Goal: Task Accomplishment & Management: Manage account settings

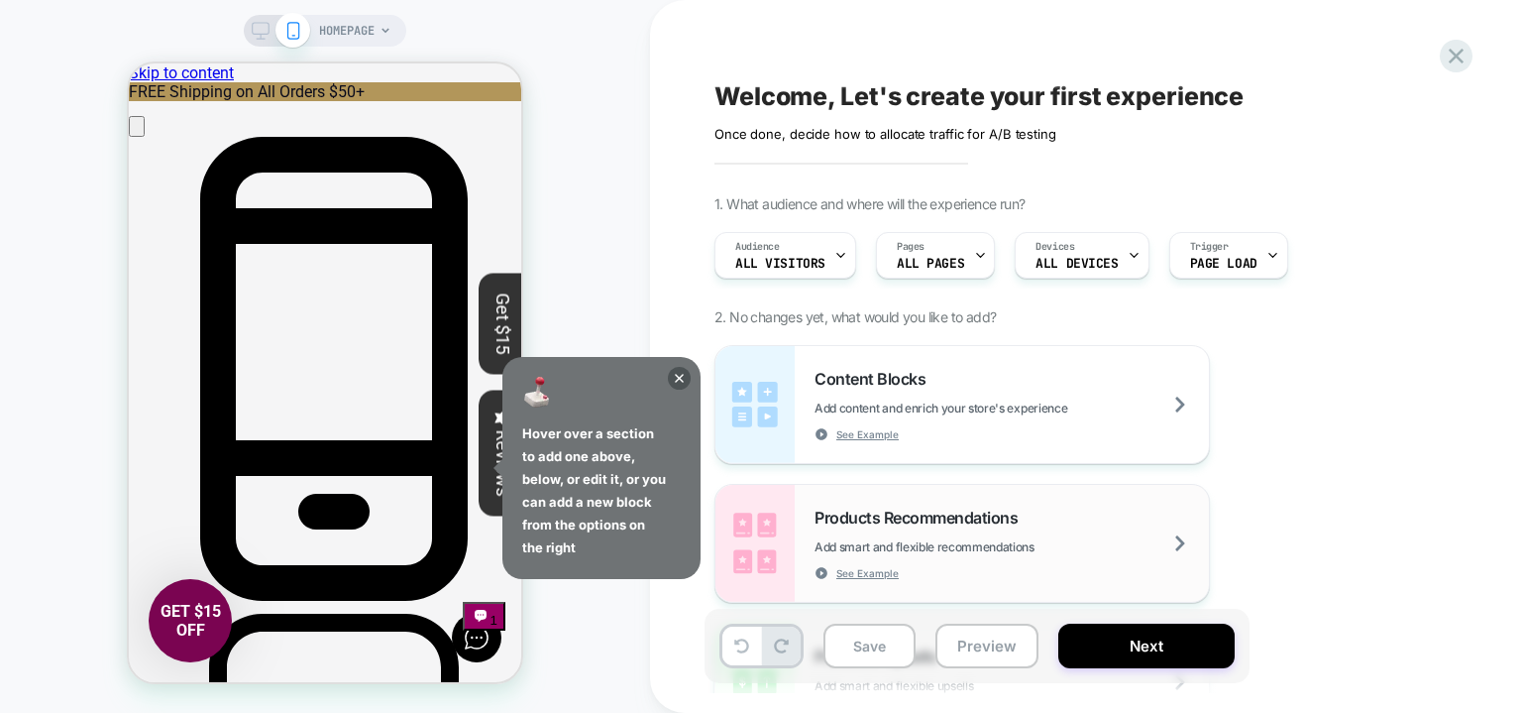
click at [947, 549] on span "Add smart and flexible recommendations" at bounding box center [974, 546] width 319 height 15
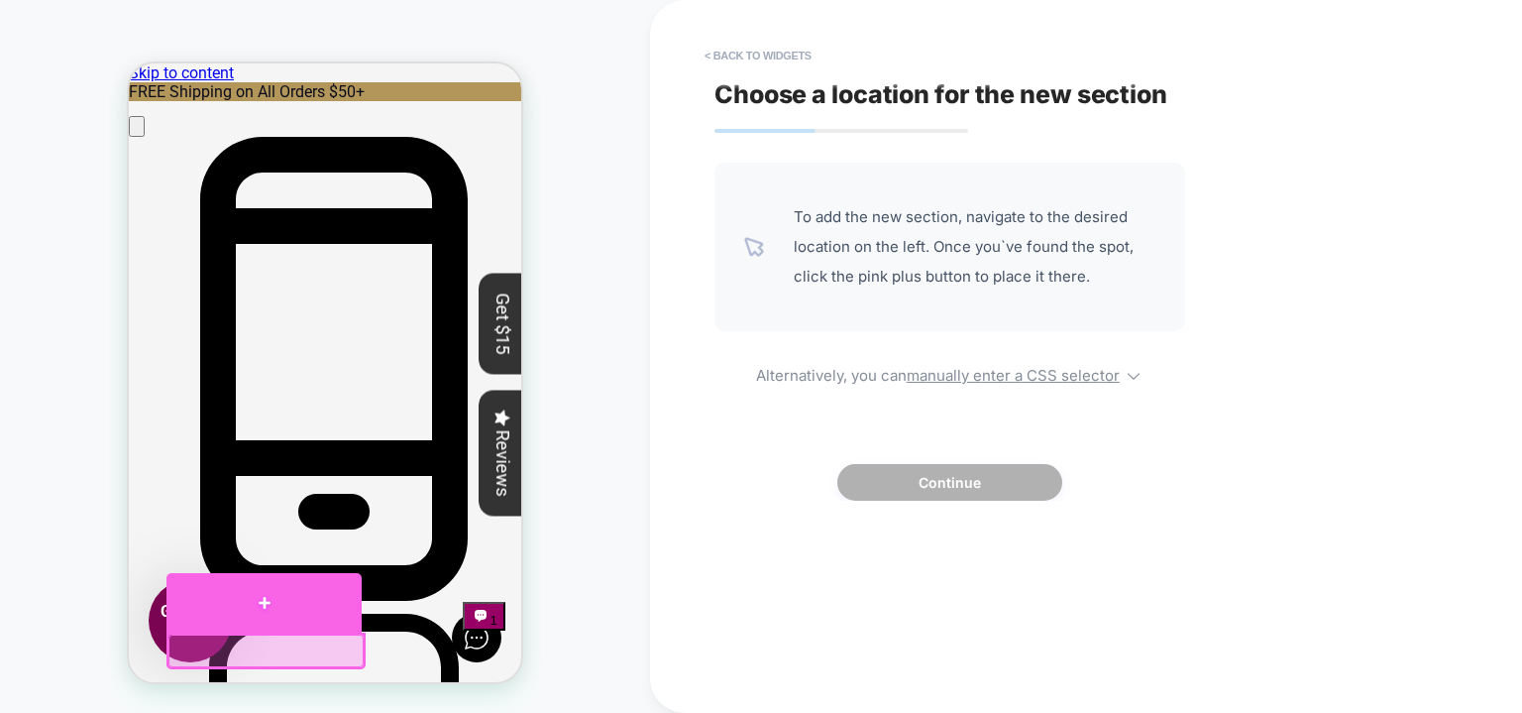
click at [264, 600] on div at bounding box center [264, 602] width 196 height 59
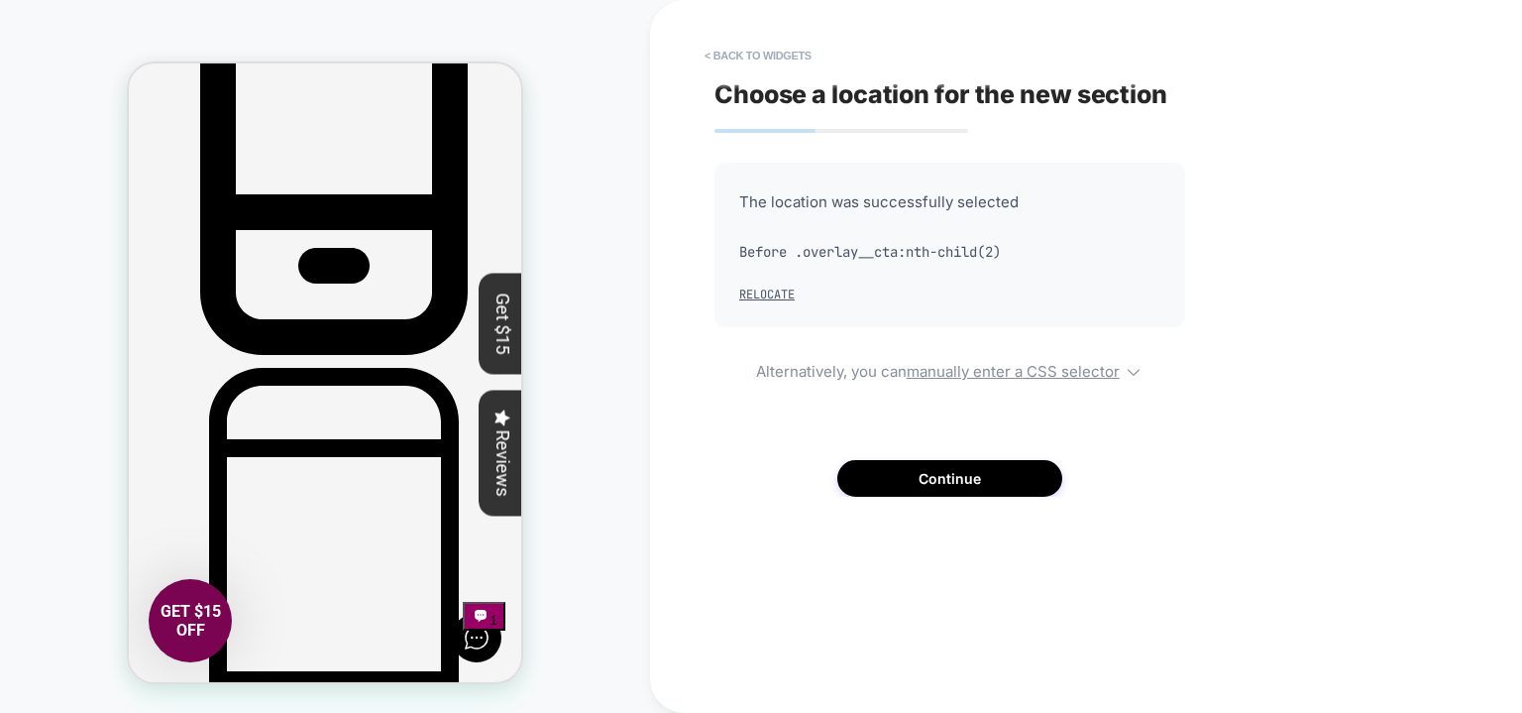
scroll to position [259, 0]
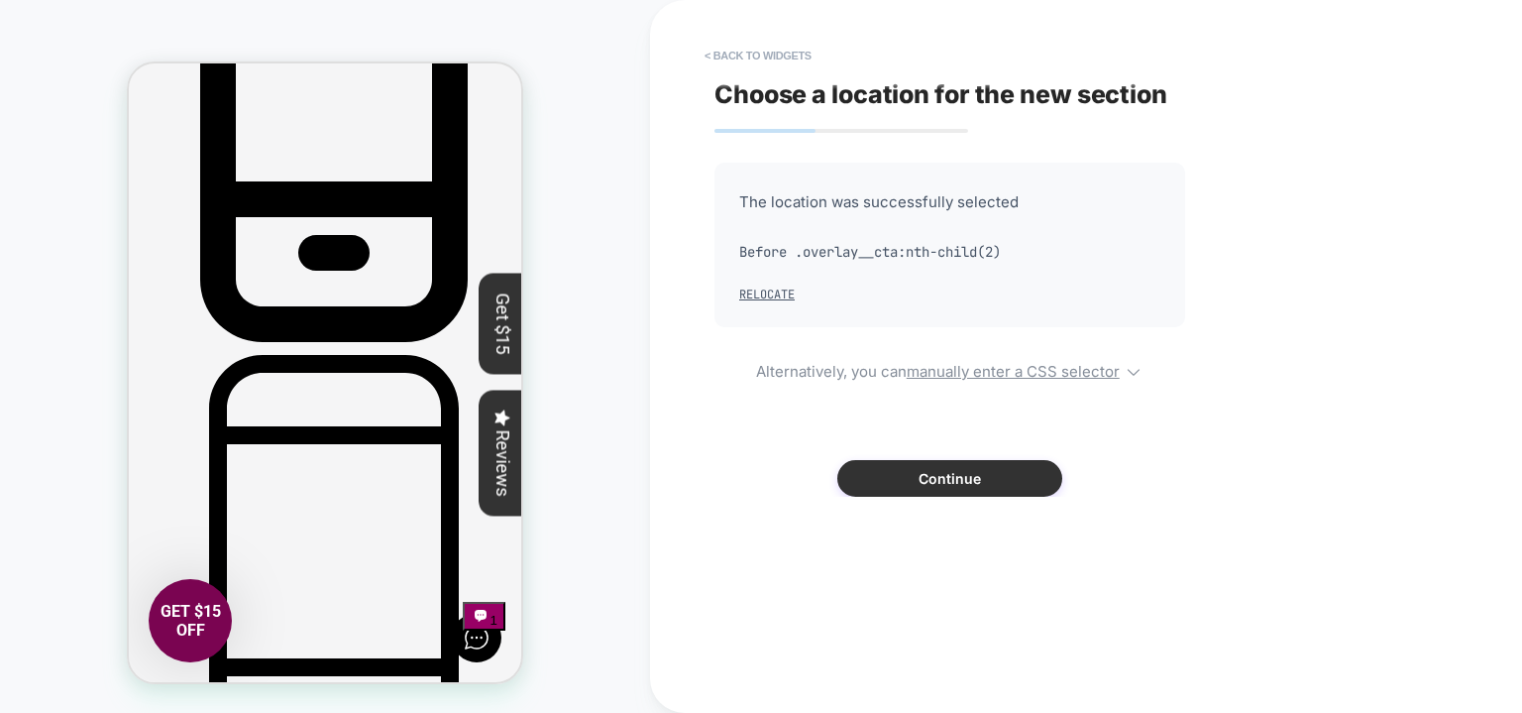
click at [911, 489] on button "Continue" at bounding box center [949, 478] width 225 height 37
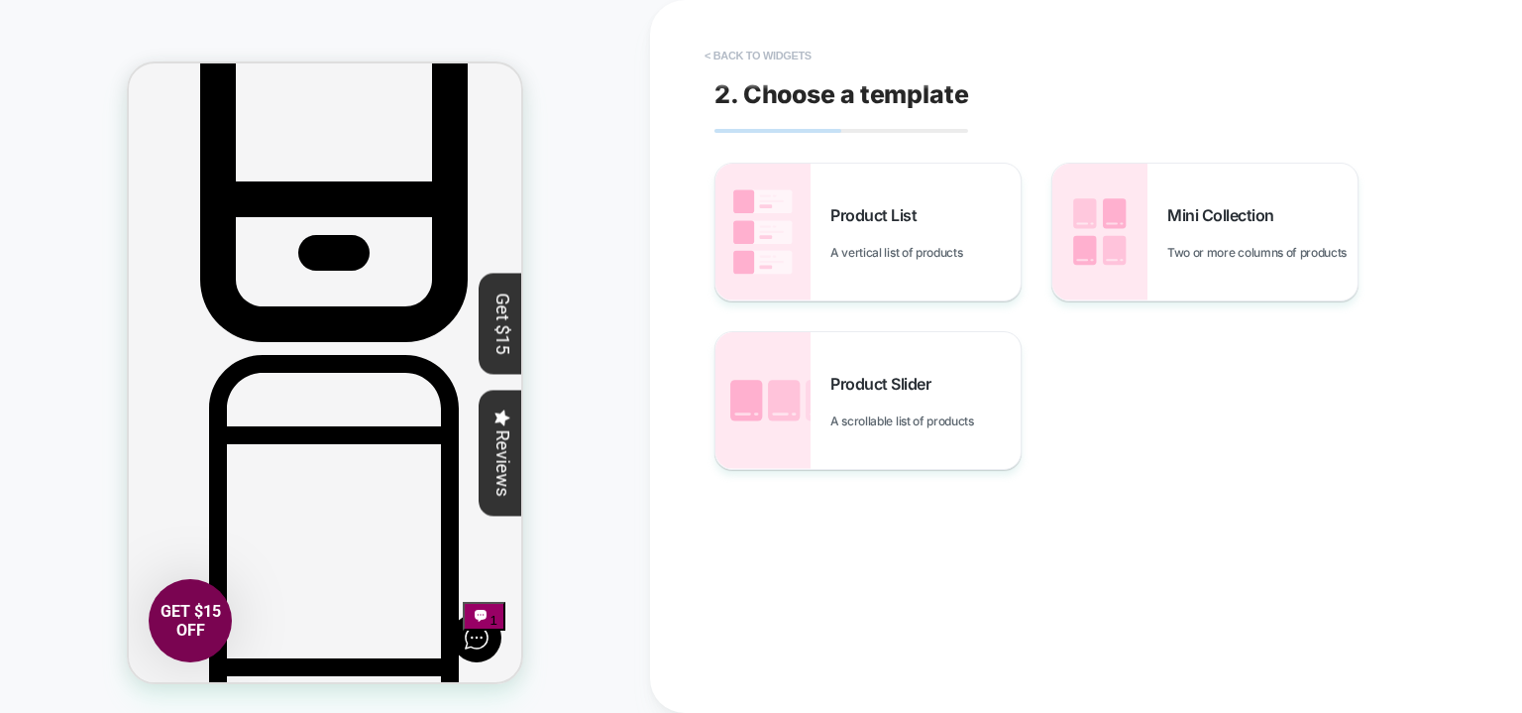
click at [708, 55] on button "< Back to widgets" at bounding box center [758, 56] width 127 height 32
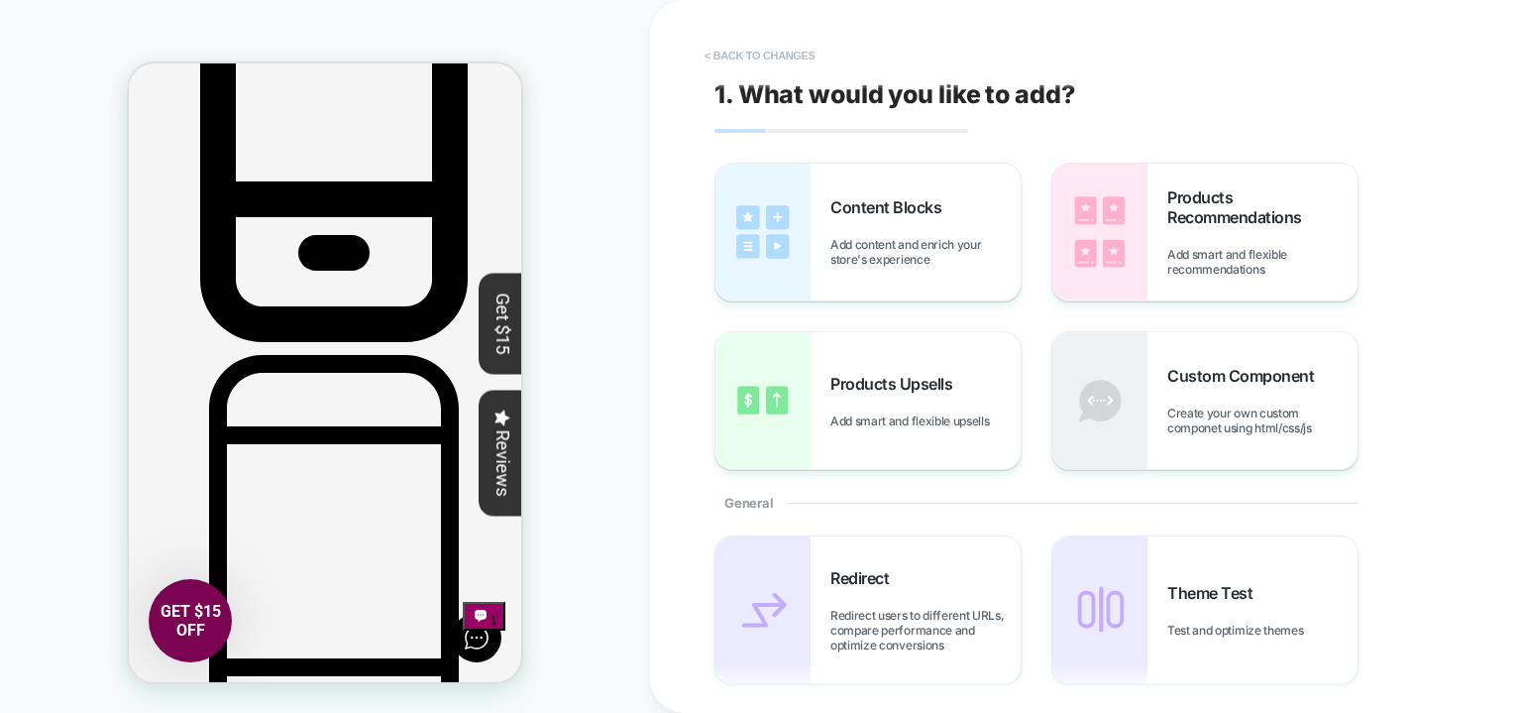
click at [765, 49] on button "< Back to changes" at bounding box center [760, 56] width 131 height 32
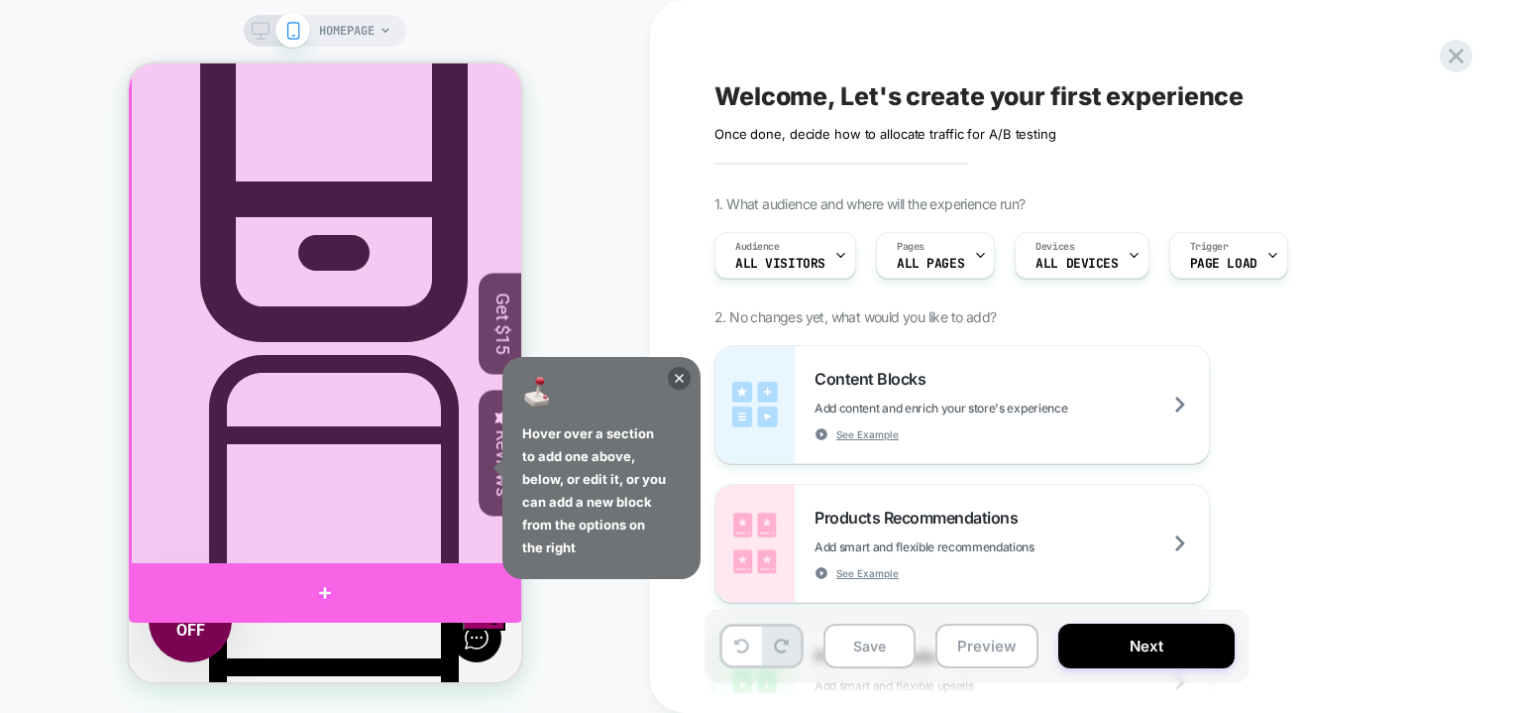
click at [321, 585] on div at bounding box center [325, 592] width 393 height 59
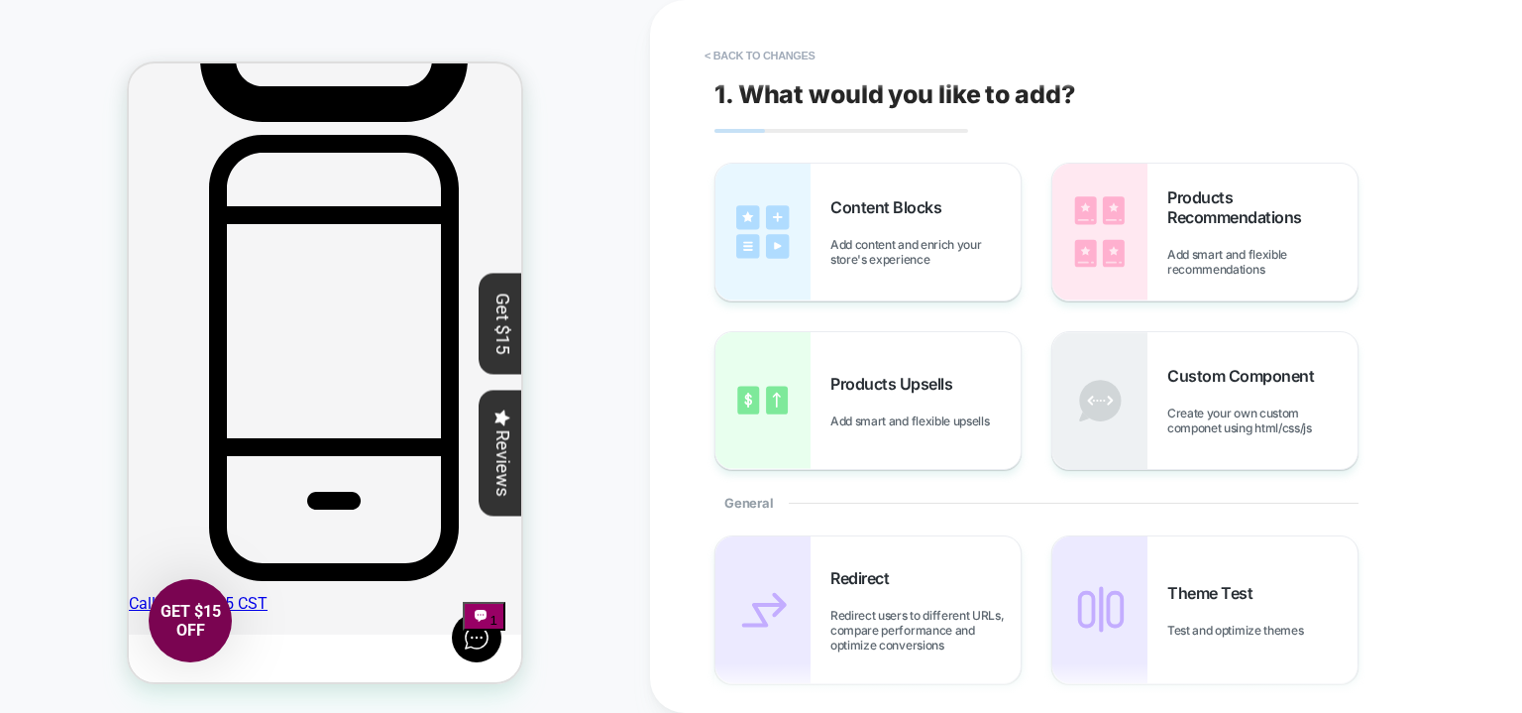
scroll to position [487, 0]
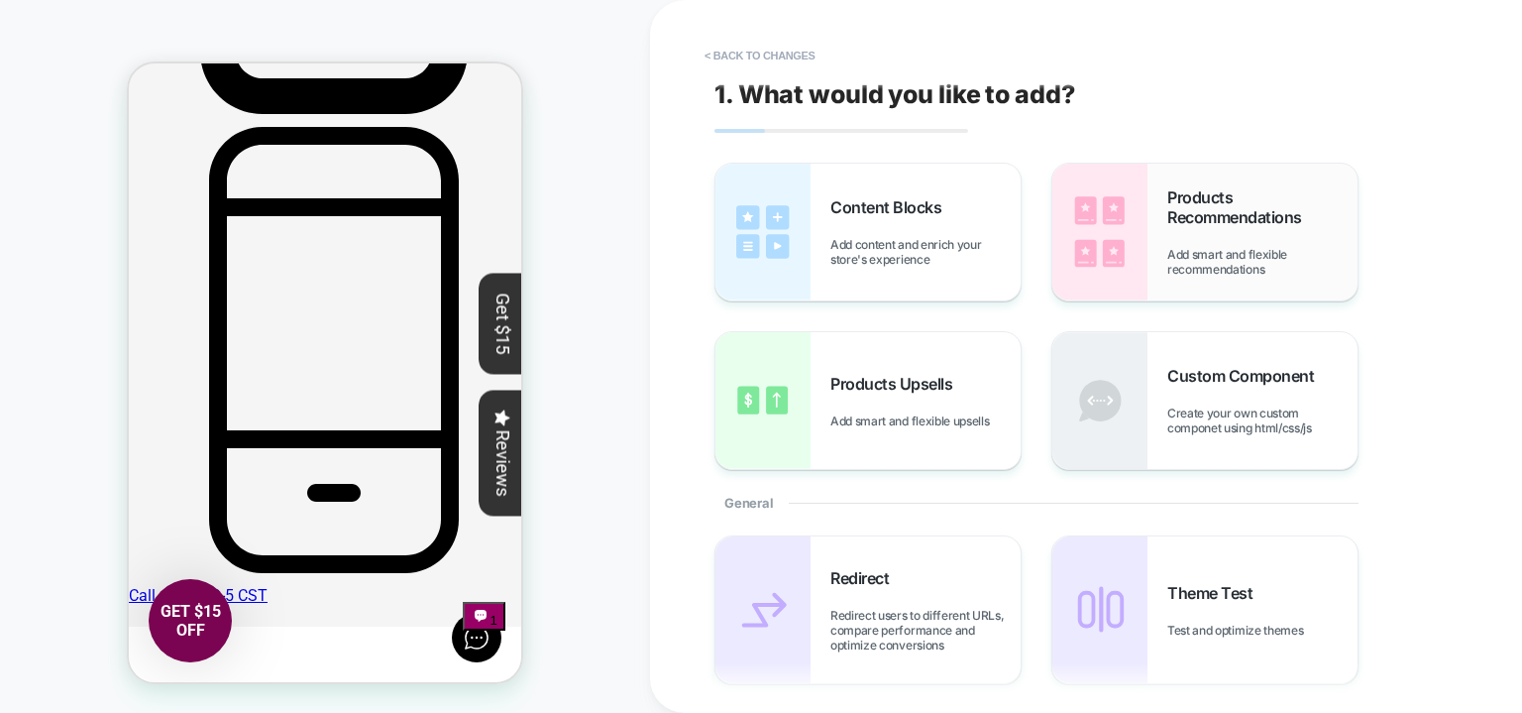
click at [1096, 211] on img at bounding box center [1099, 232] width 95 height 137
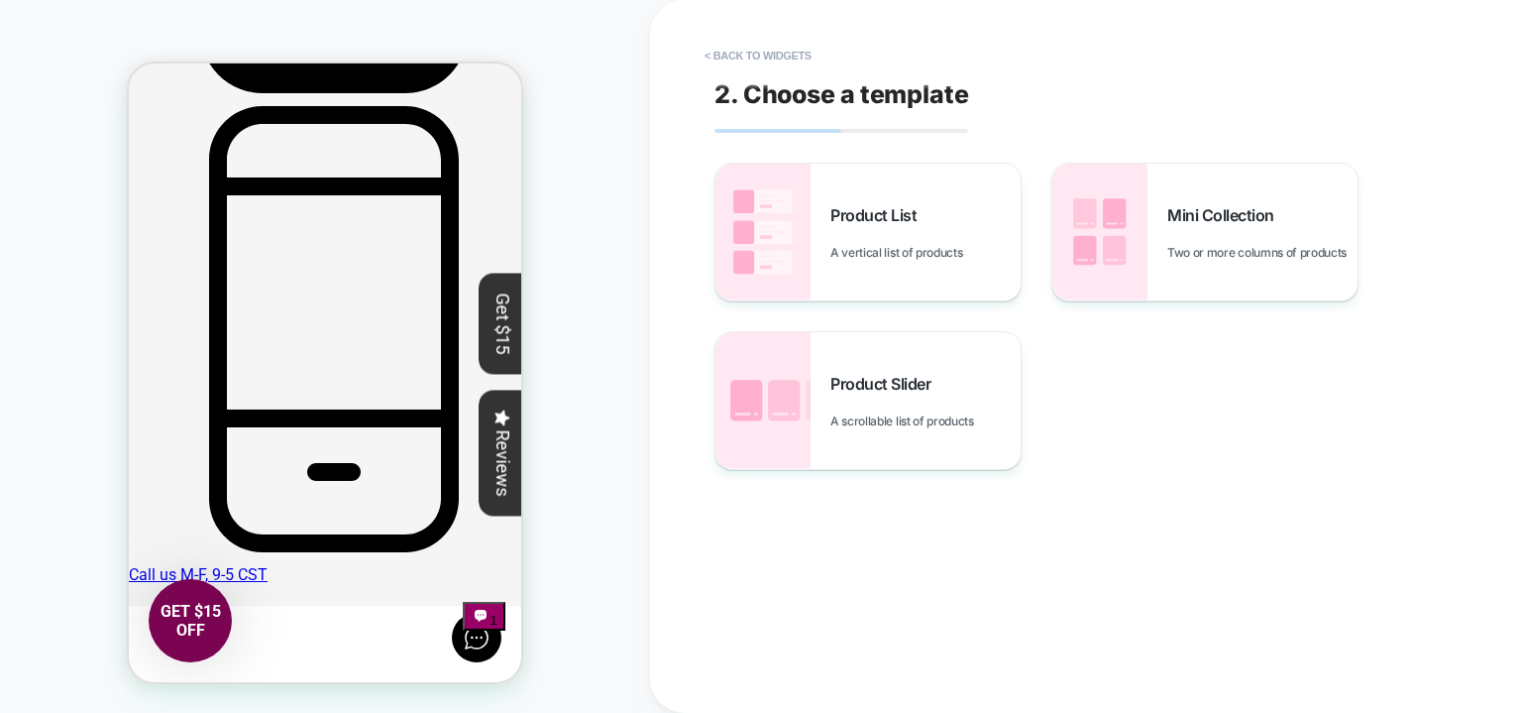
scroll to position [509, 0]
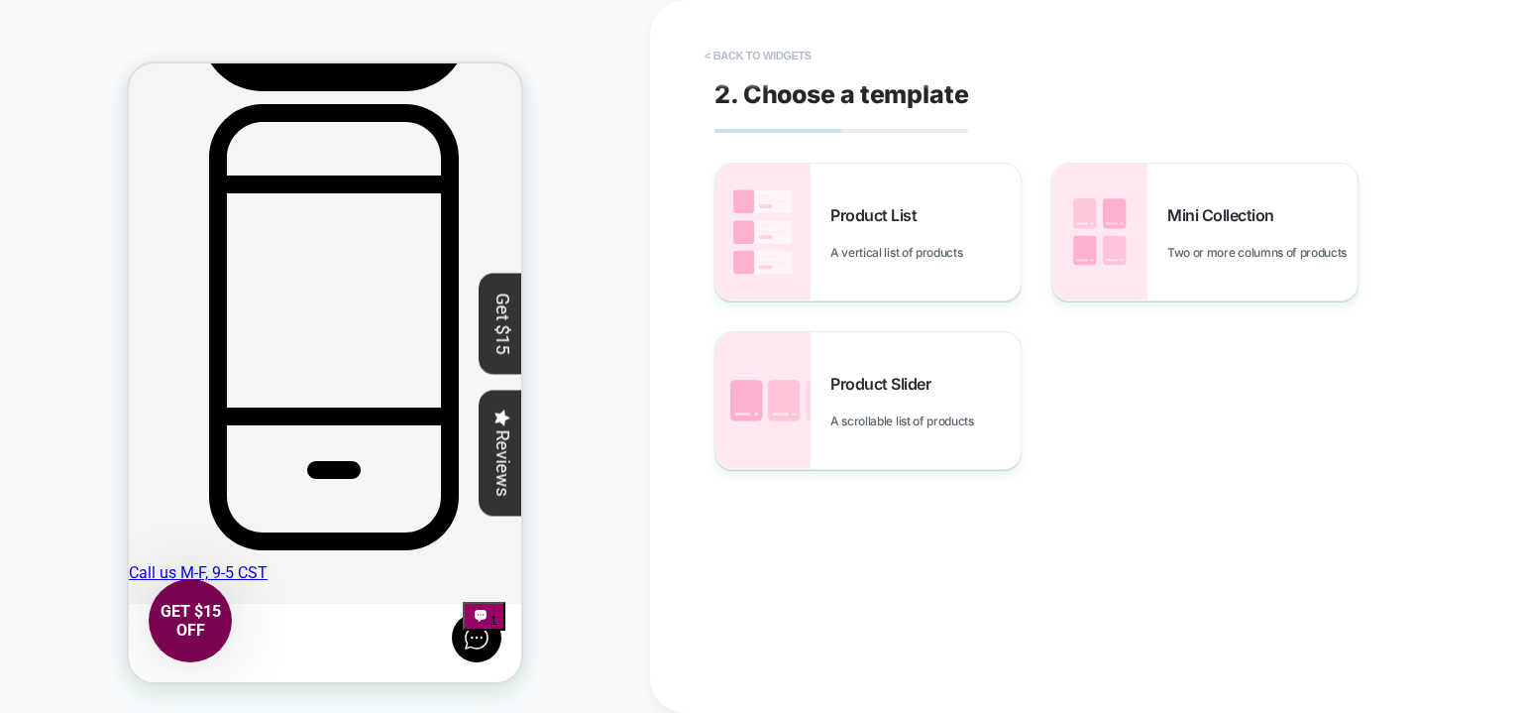
click at [777, 51] on button "< Back to widgets" at bounding box center [758, 56] width 127 height 32
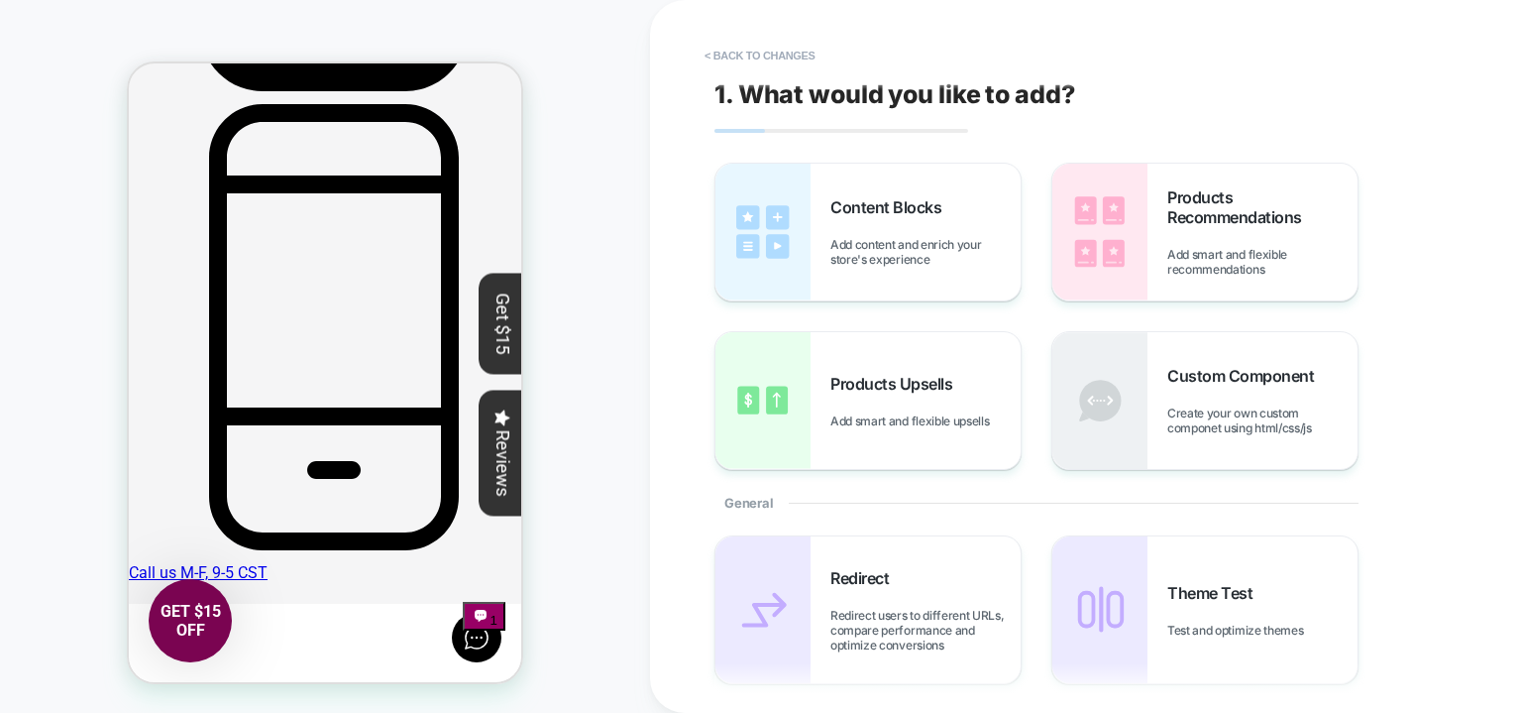
scroll to position [484, 0]
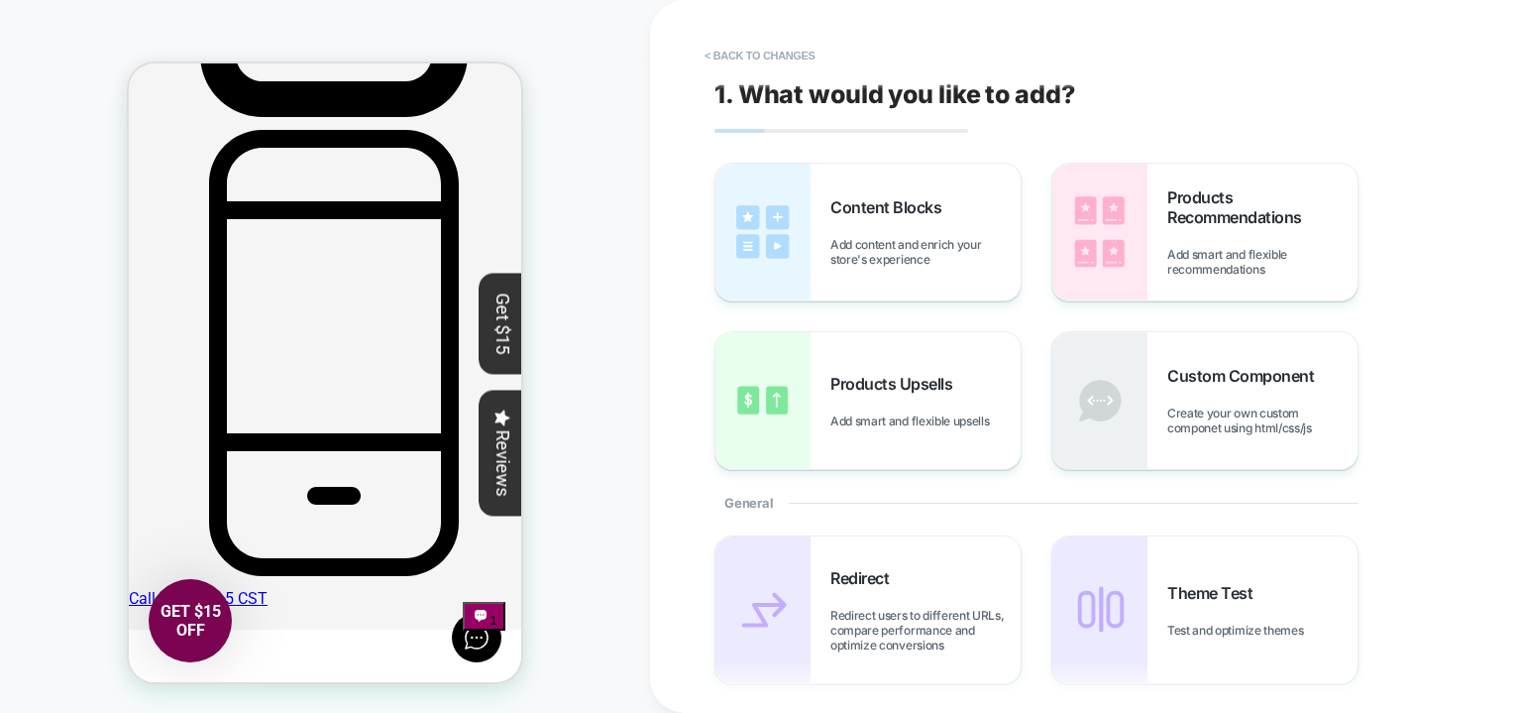
click at [777, 51] on button "< Back to changes" at bounding box center [760, 56] width 131 height 32
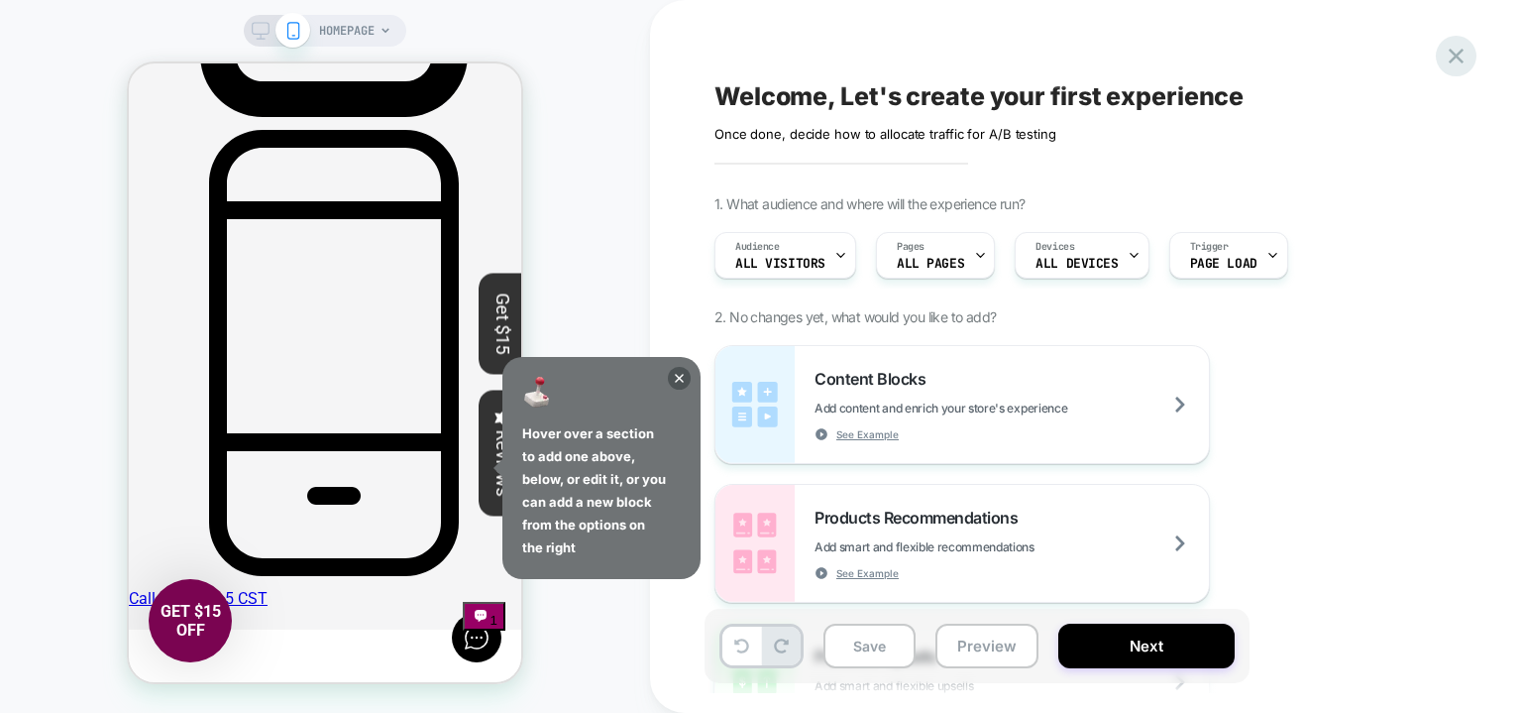
click at [1456, 58] on icon at bounding box center [1456, 56] width 27 height 27
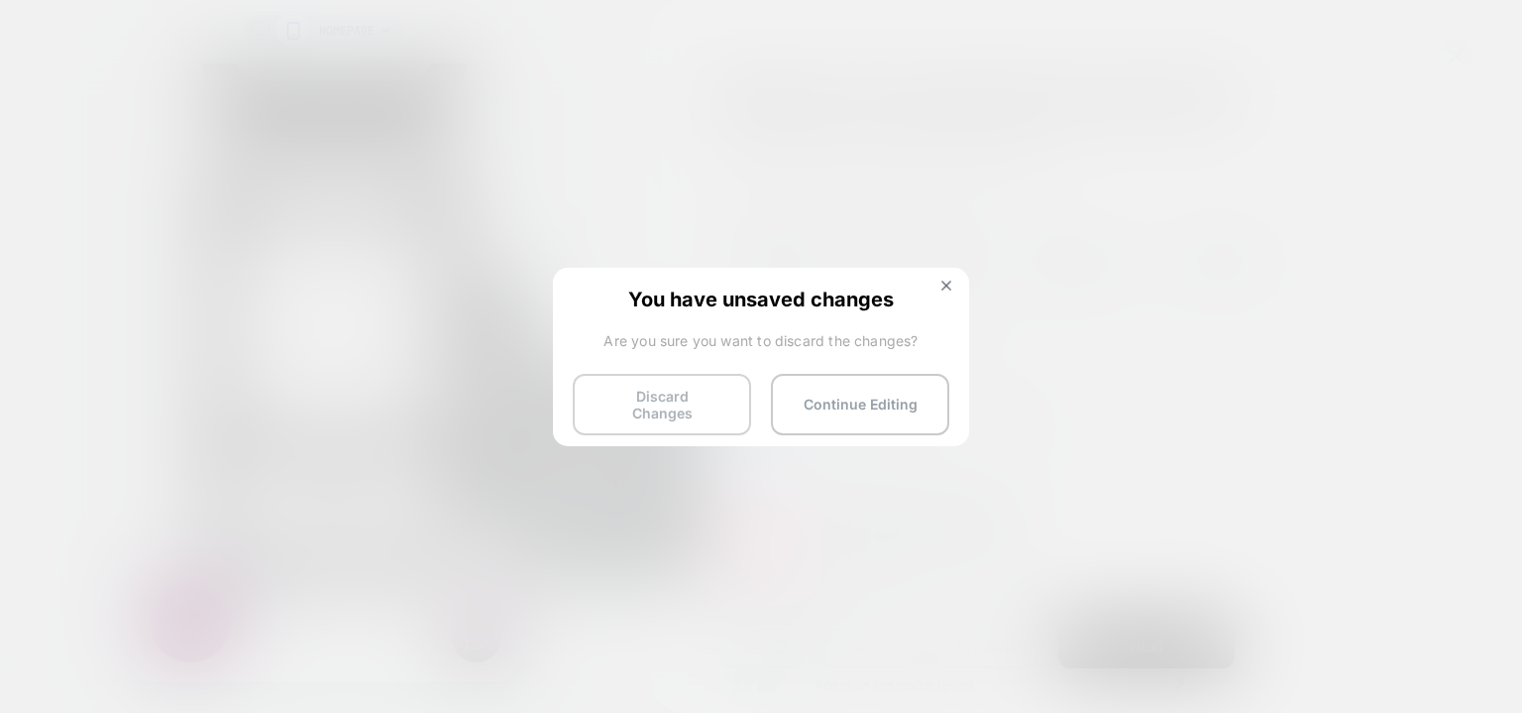
click at [701, 401] on button "Discard Changes" at bounding box center [662, 404] width 178 height 61
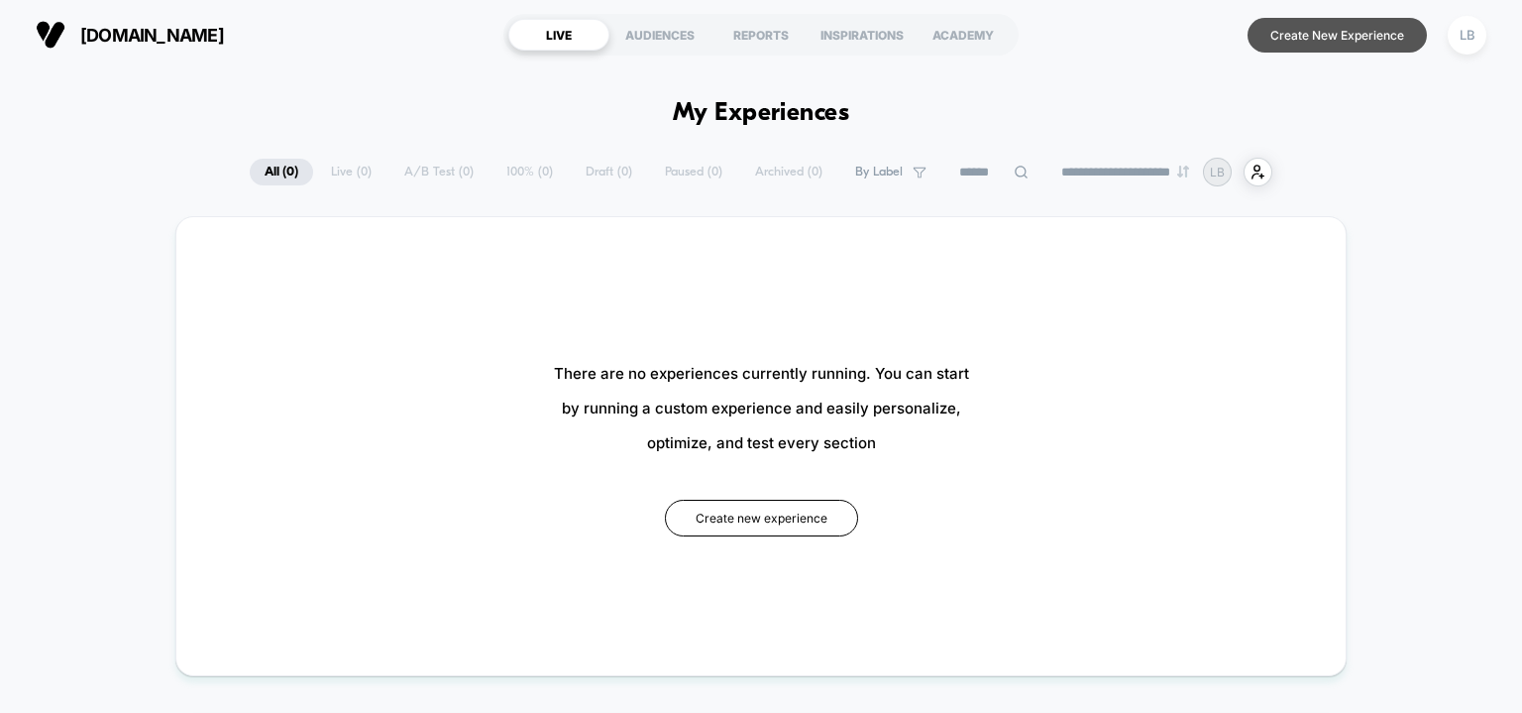
click at [1301, 35] on button "Create New Experience" at bounding box center [1337, 35] width 179 height 35
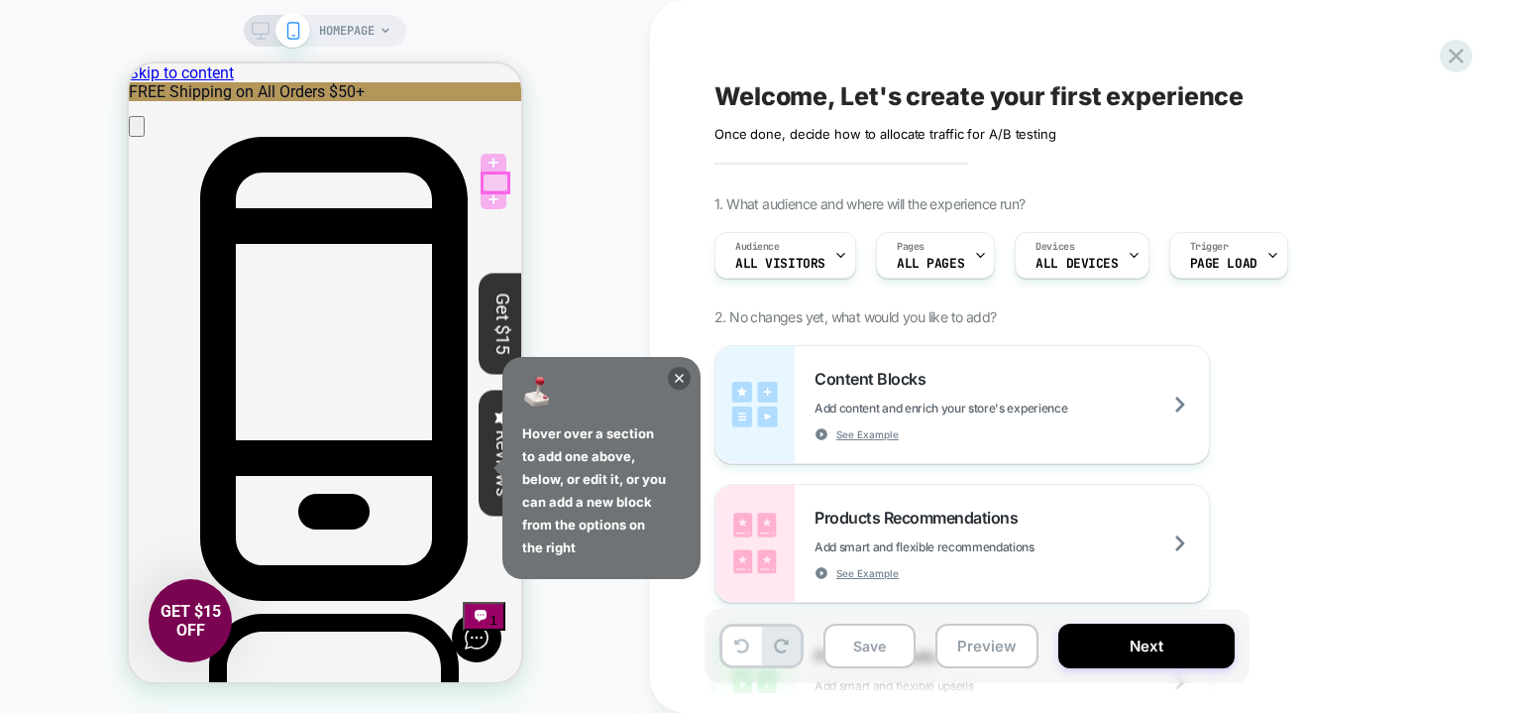
click at [498, 183] on div at bounding box center [496, 182] width 26 height 19
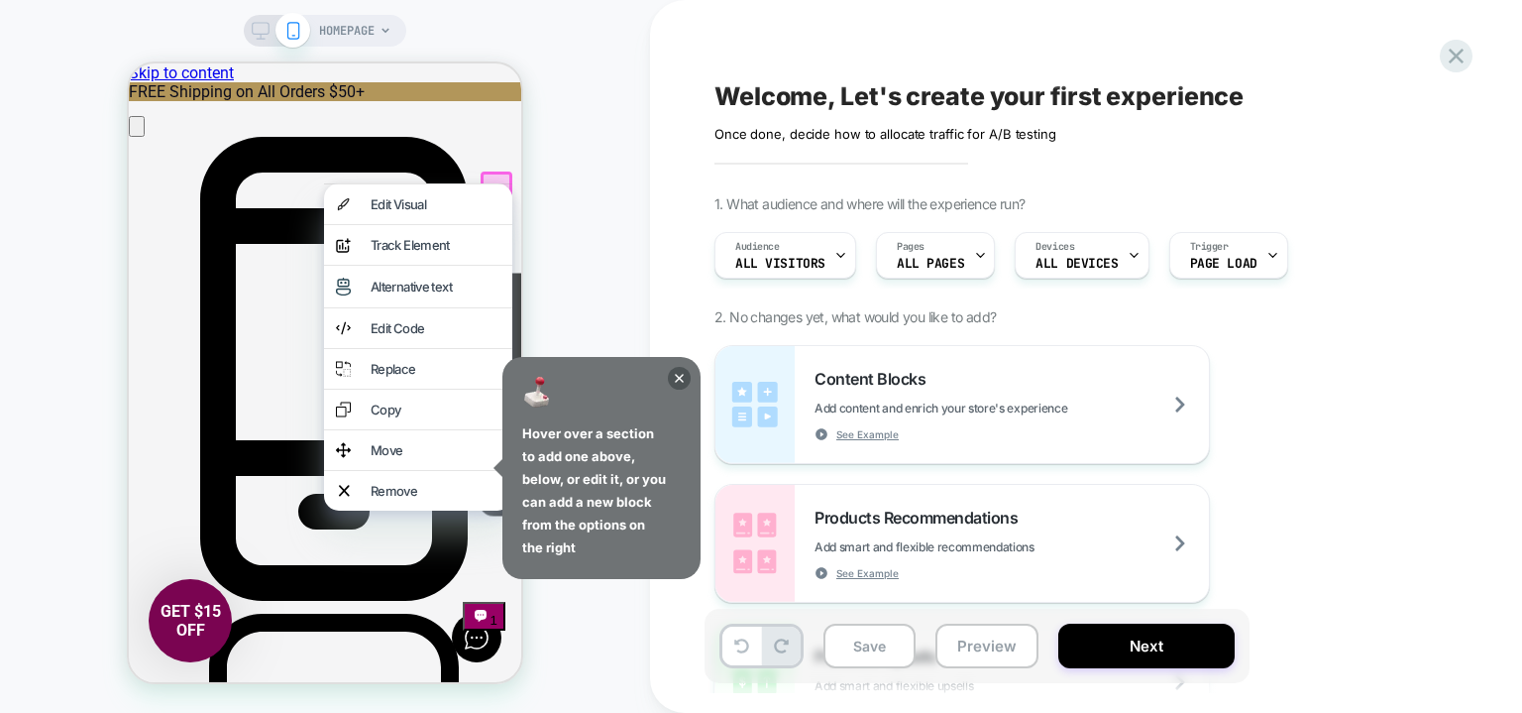
click at [612, 209] on div "HOMEPAGE" at bounding box center [325, 357] width 650 height 674
click at [682, 373] on icon at bounding box center [679, 378] width 23 height 23
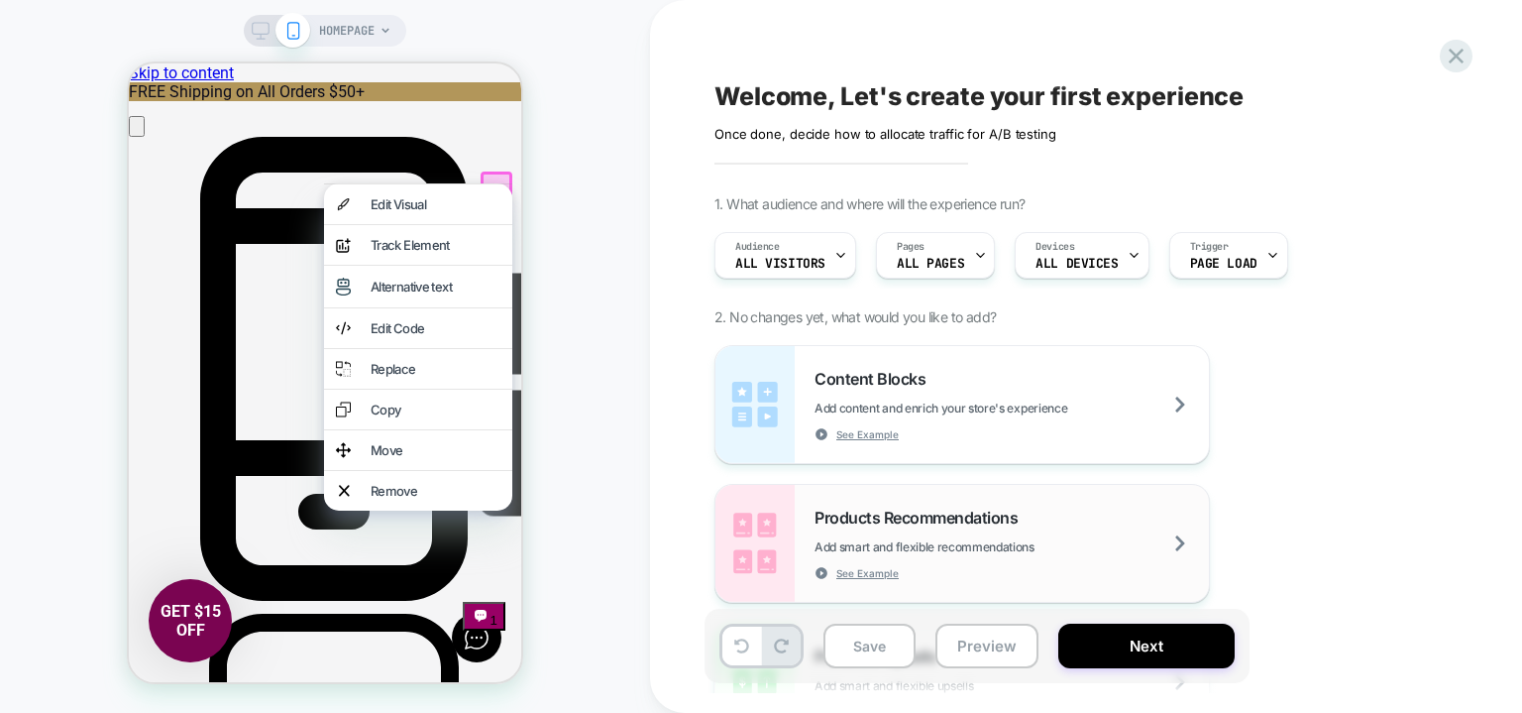
click at [868, 513] on span "Products Recommendations" at bounding box center [921, 517] width 213 height 20
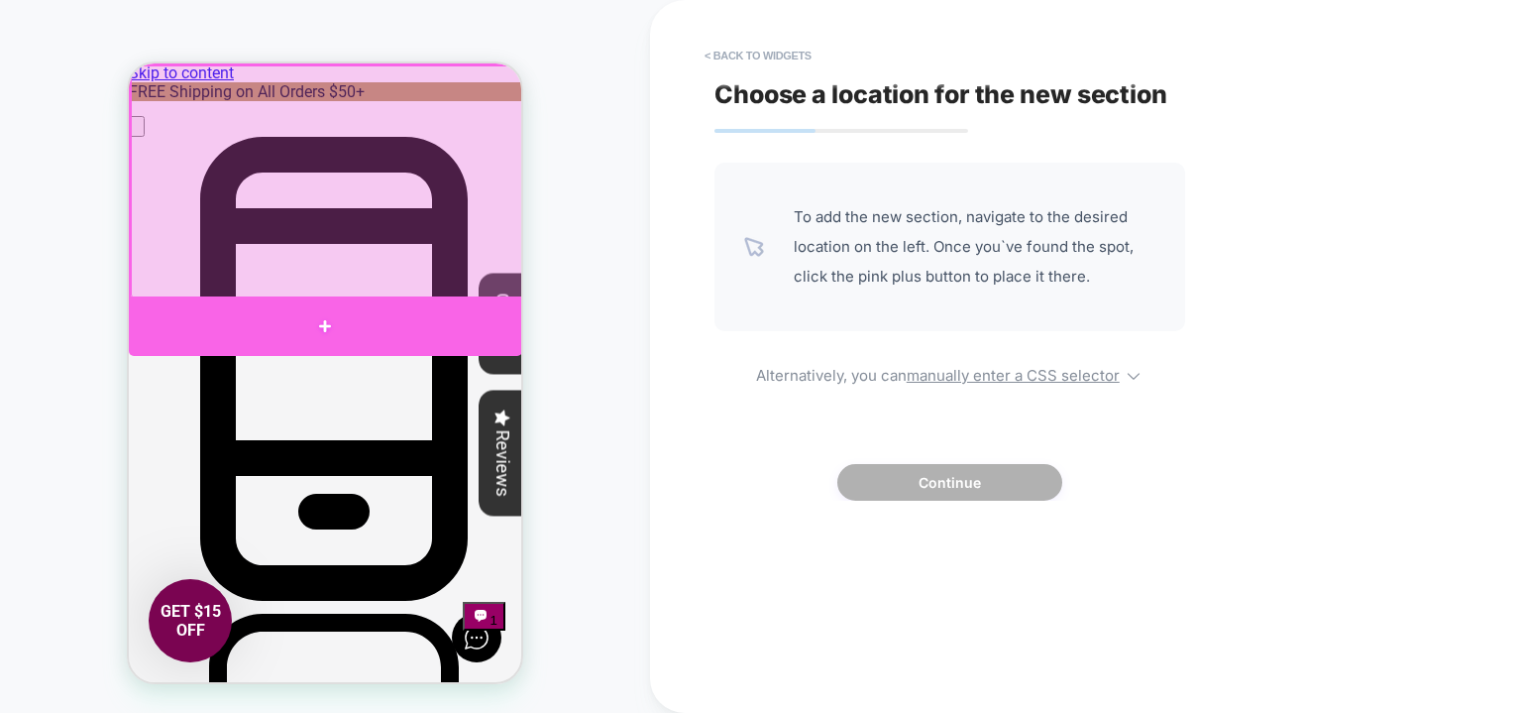
click at [316, 323] on div at bounding box center [325, 325] width 393 height 59
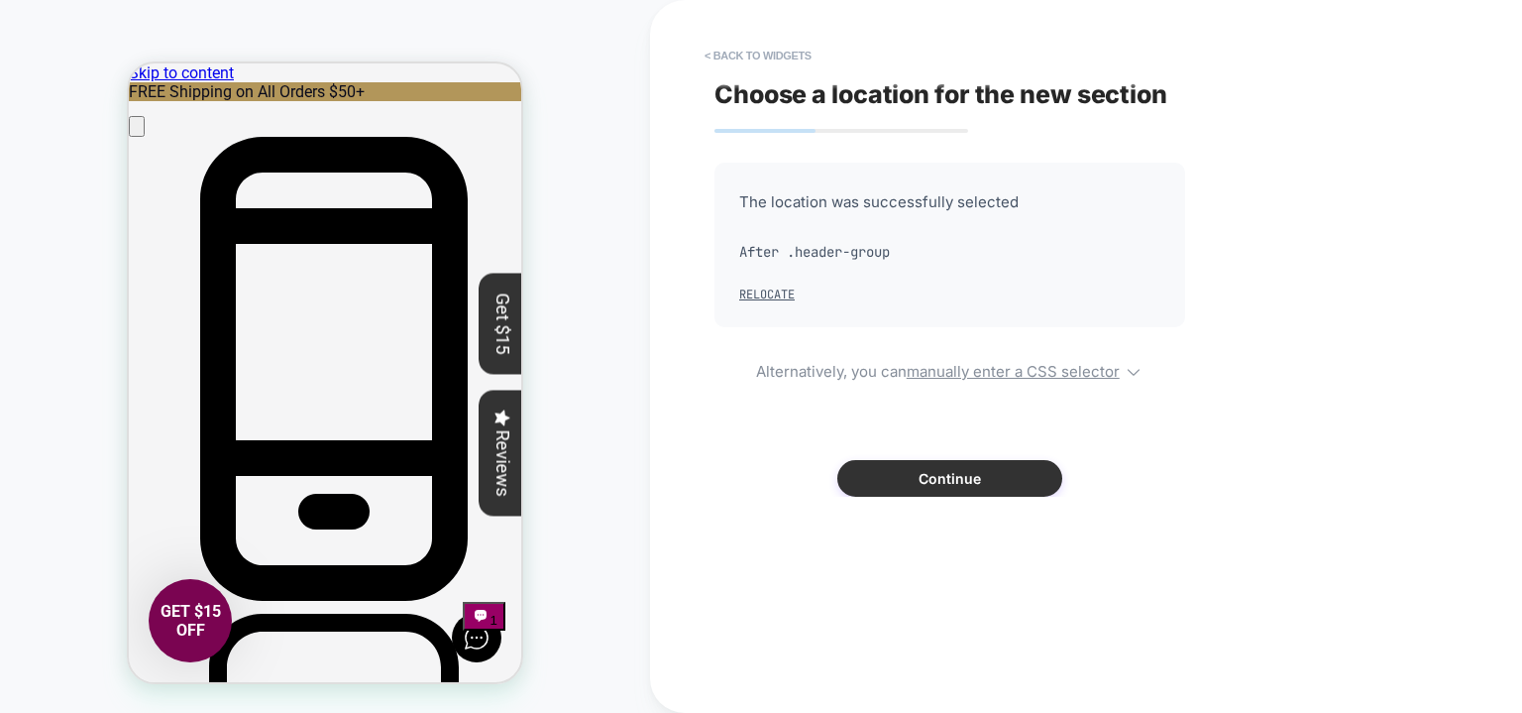
click at [904, 470] on button "Continue" at bounding box center [949, 478] width 225 height 37
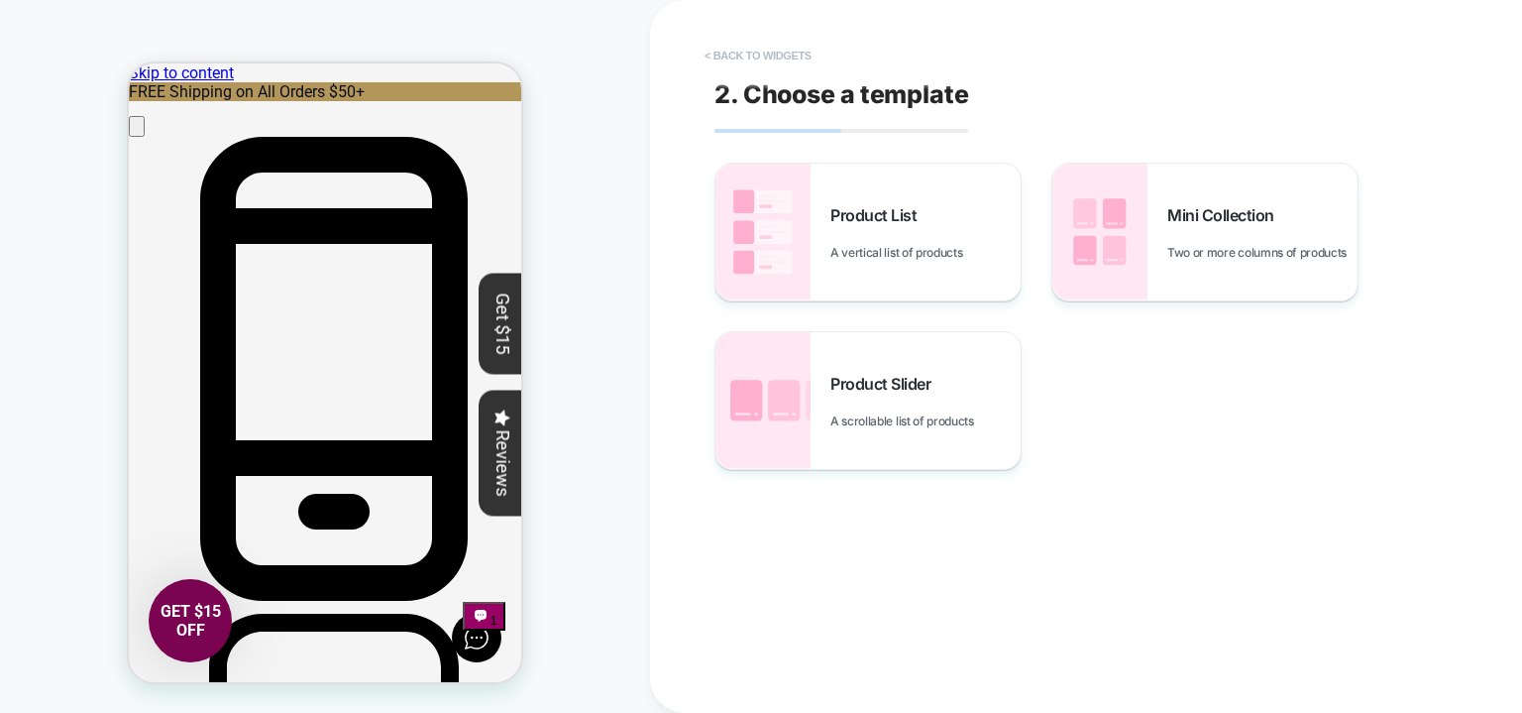
click at [723, 58] on button "< Back to widgets" at bounding box center [758, 56] width 127 height 32
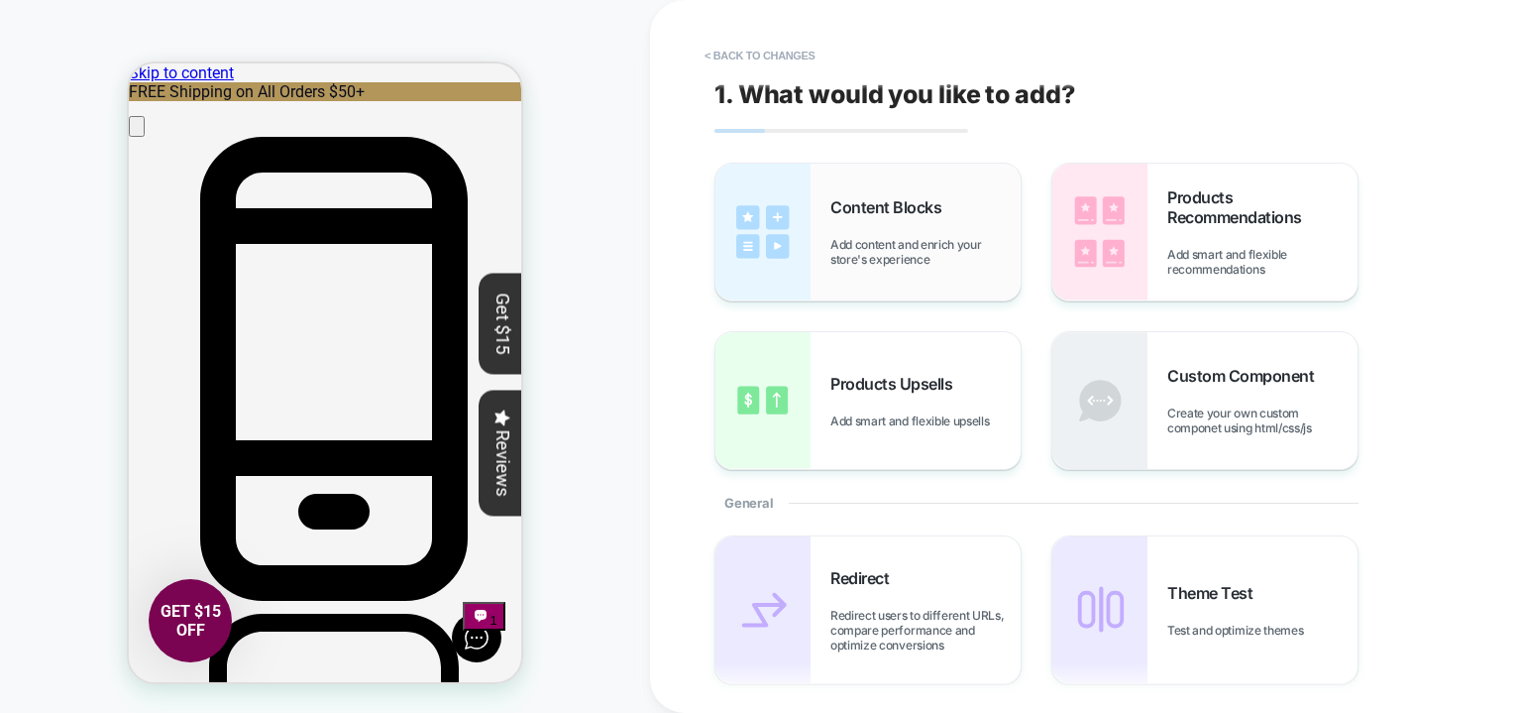
click at [816, 225] on div "Content Blocks Add content and enrich your store's experience" at bounding box center [867, 232] width 305 height 137
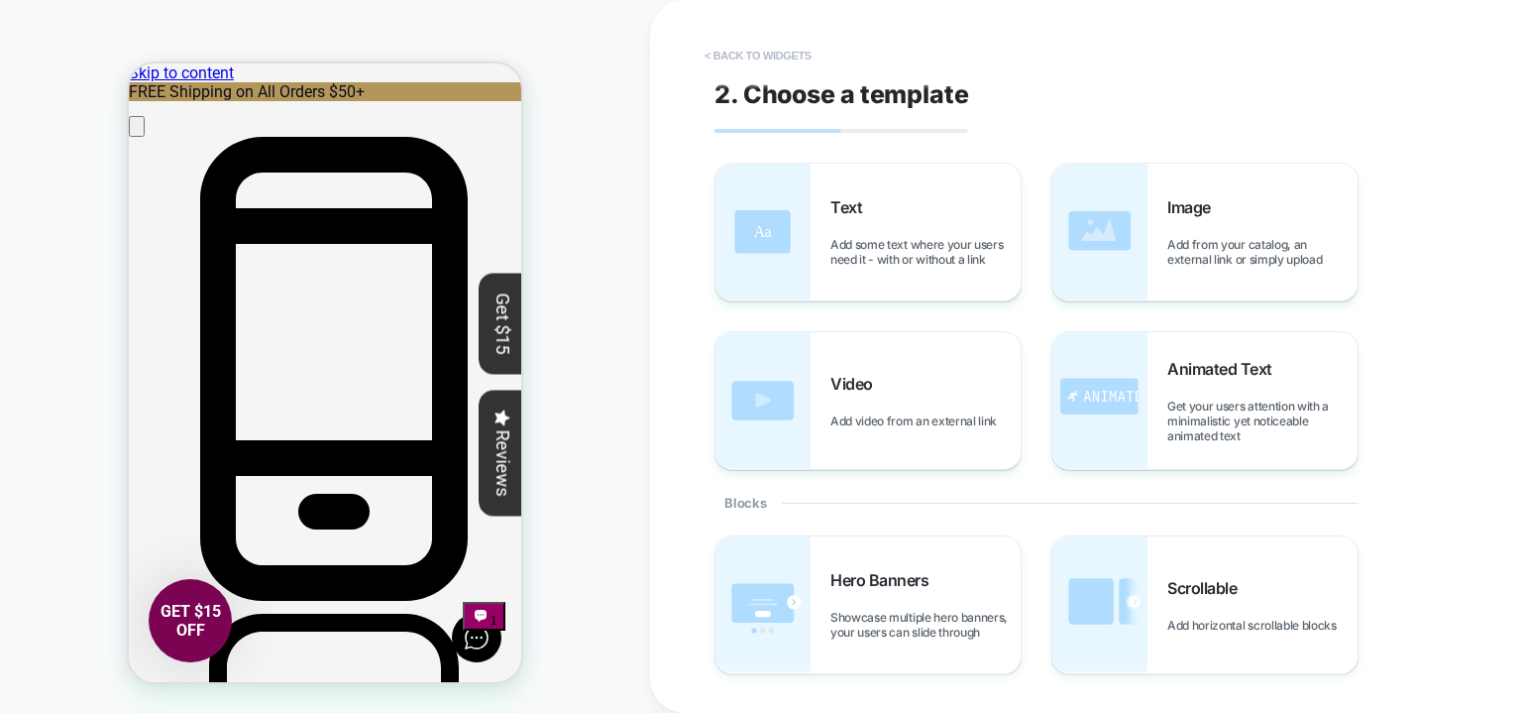
click at [721, 43] on button "< Back to widgets" at bounding box center [758, 56] width 127 height 32
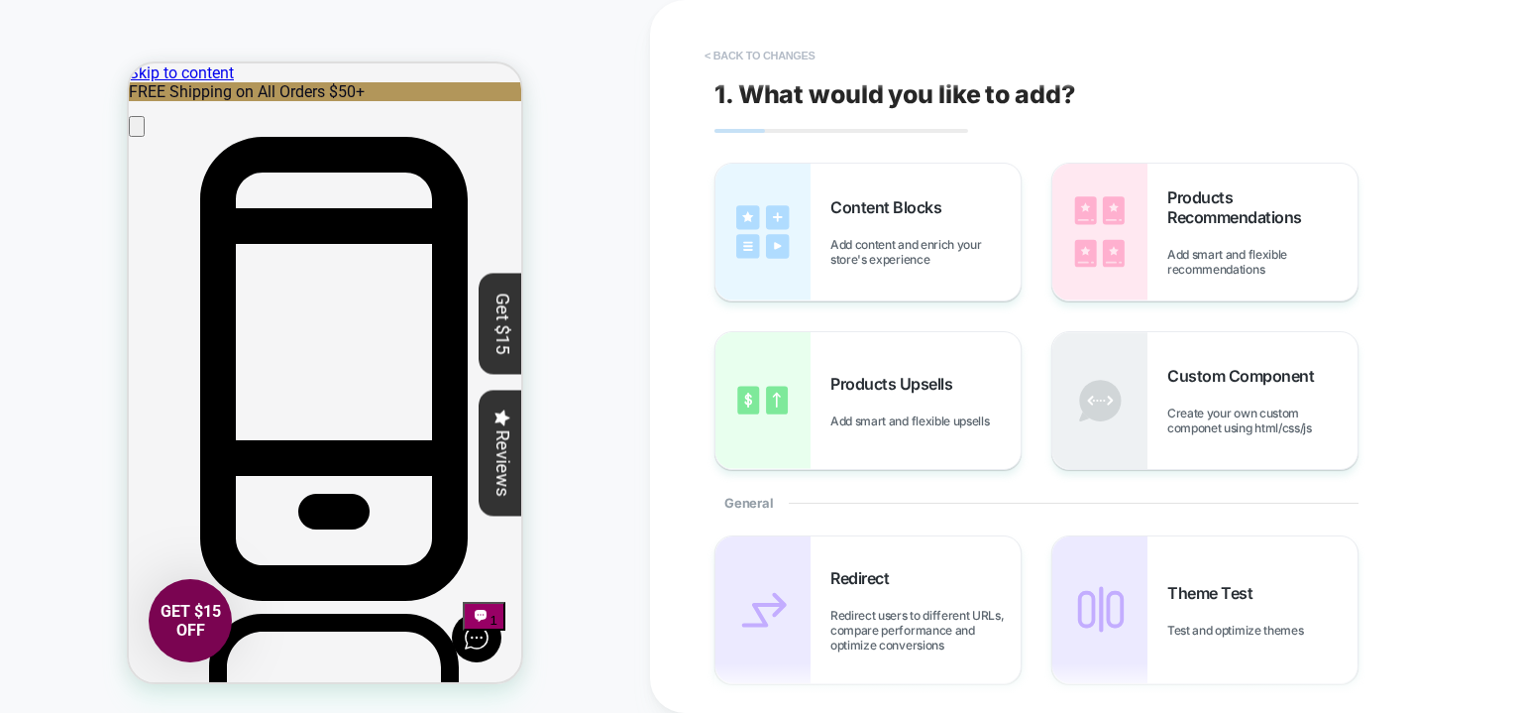
click at [717, 56] on button "< Back to changes" at bounding box center [760, 56] width 131 height 32
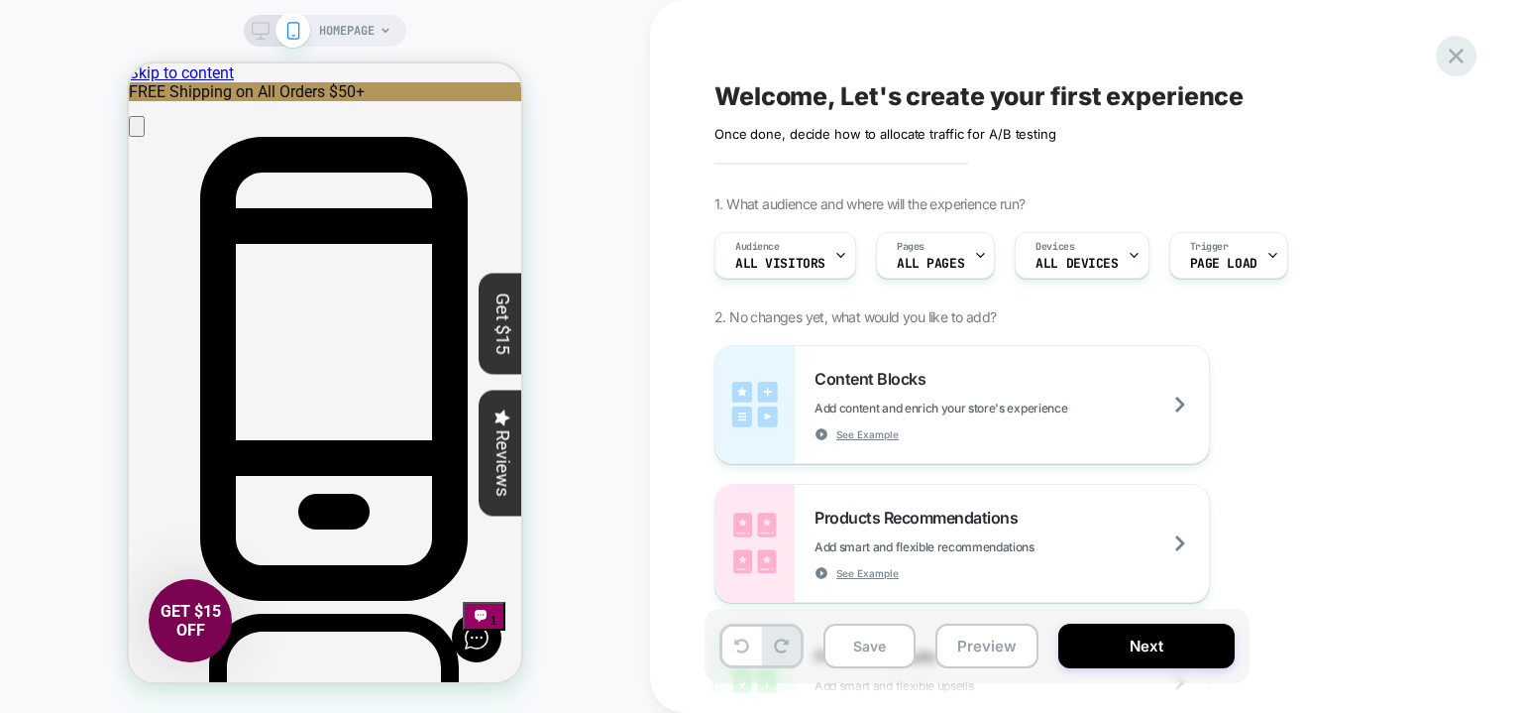
click at [1462, 57] on icon at bounding box center [1456, 56] width 27 height 27
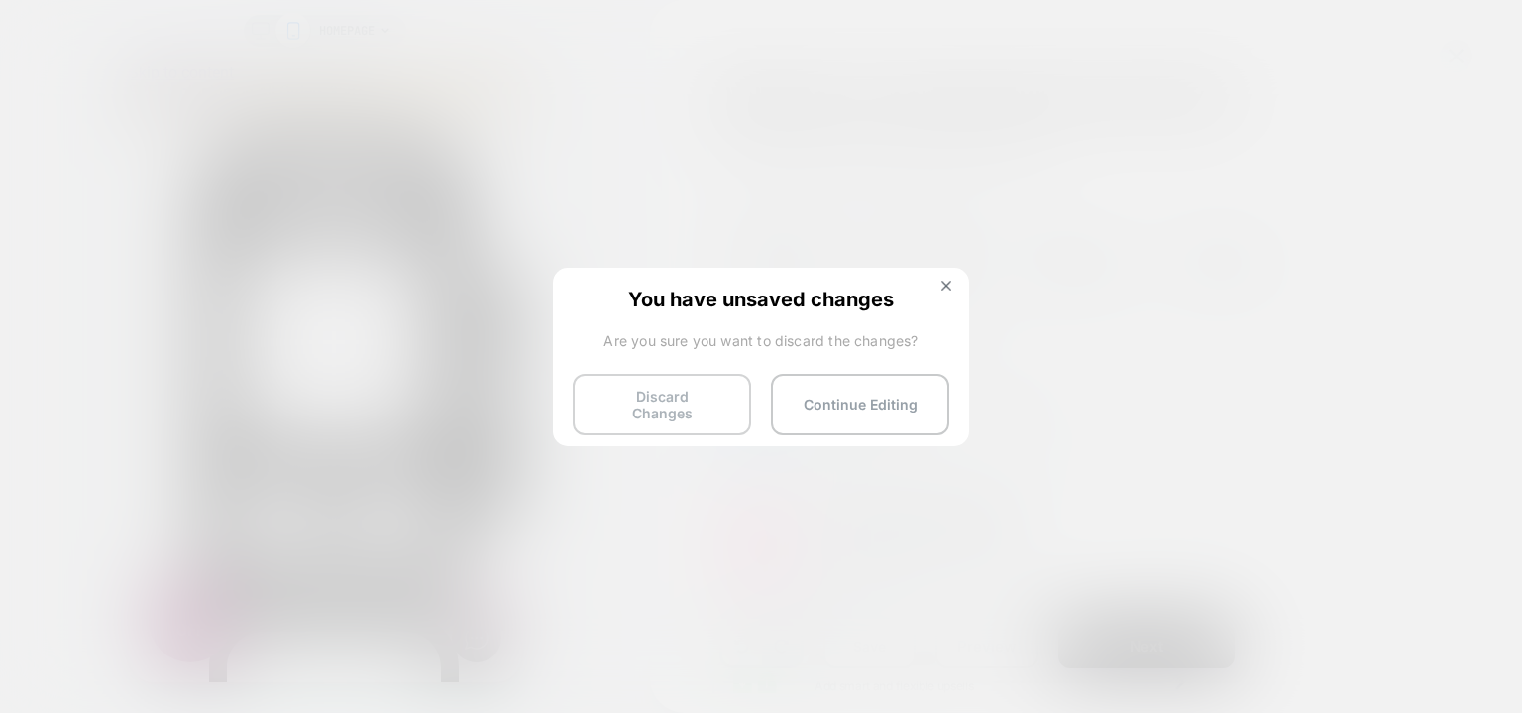
click at [694, 406] on button "Discard Changes" at bounding box center [662, 404] width 178 height 61
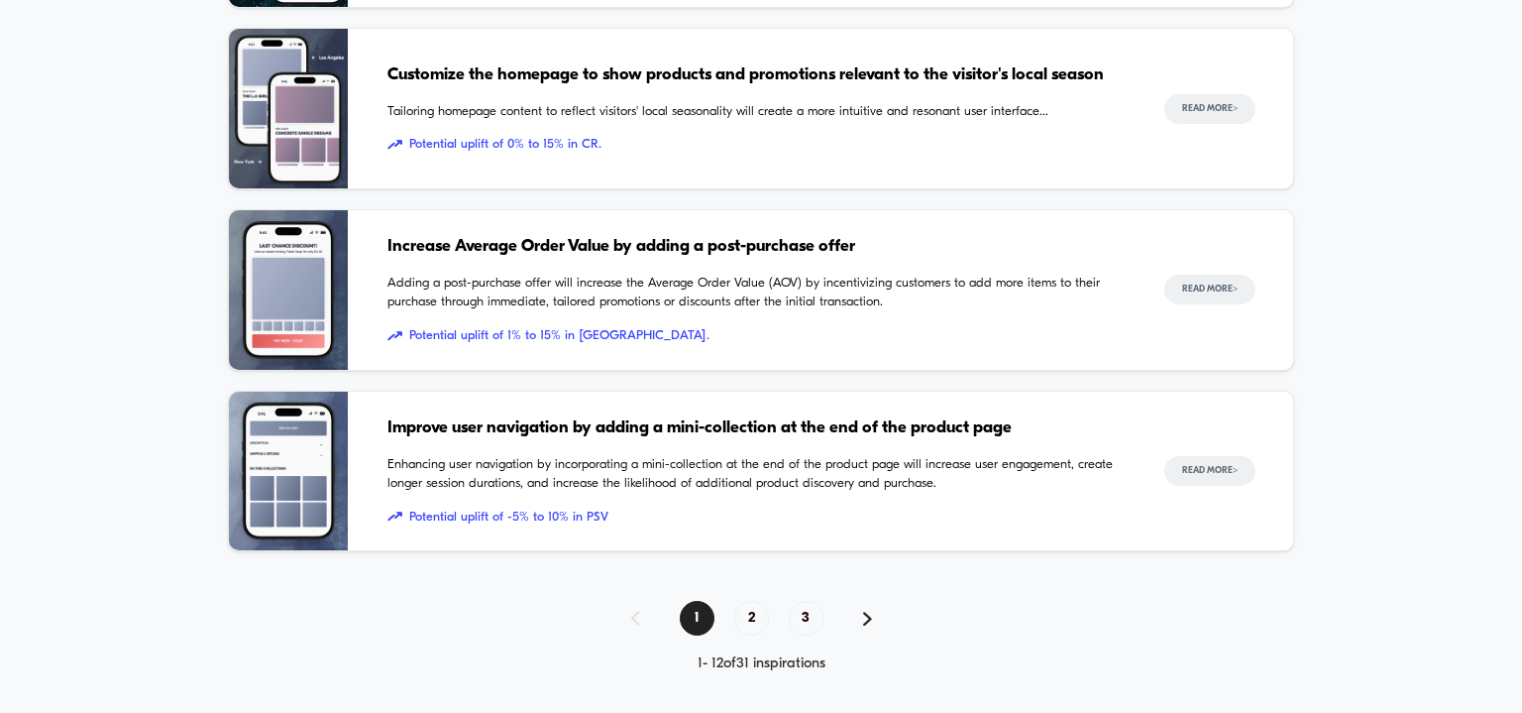
scroll to position [1971, 0]
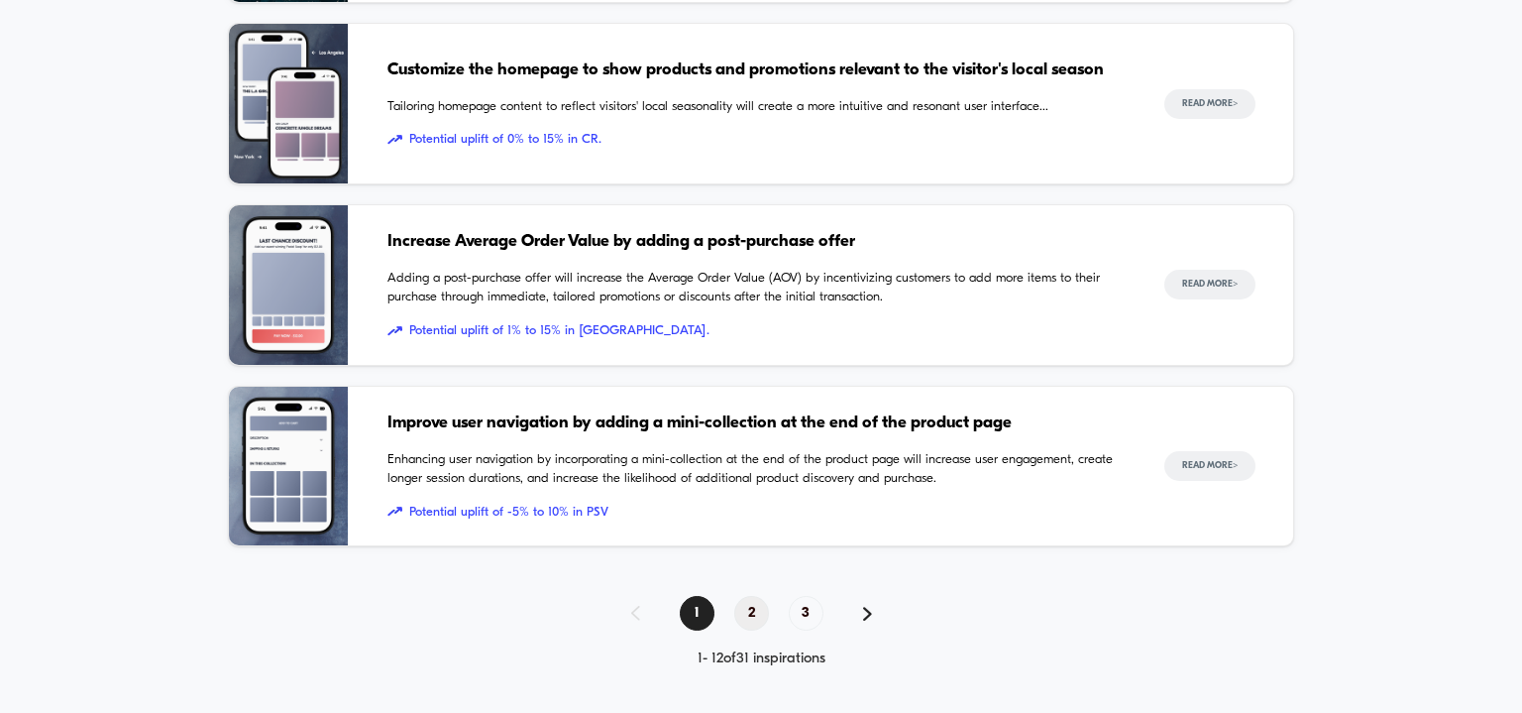
click at [750, 607] on span "2" at bounding box center [751, 613] width 35 height 35
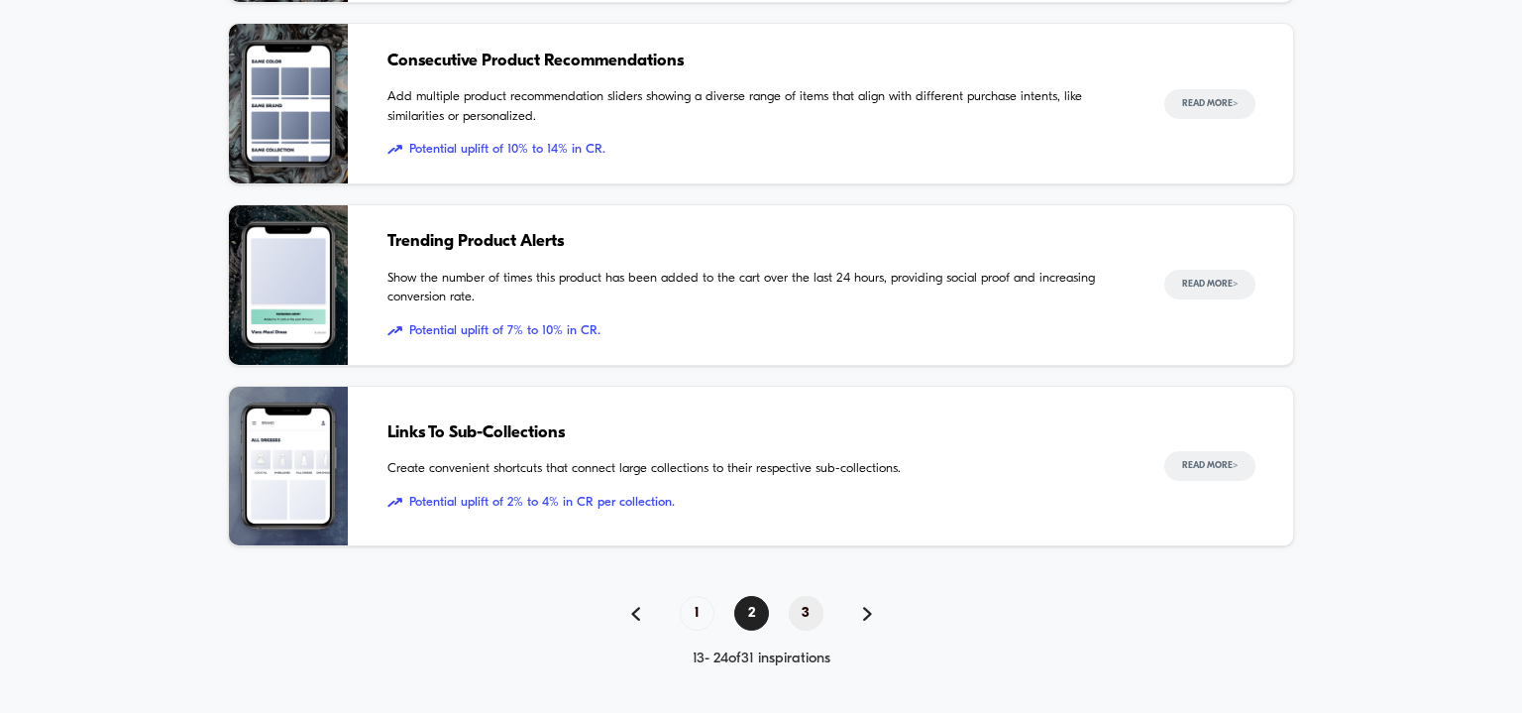
click at [802, 611] on span "3" at bounding box center [806, 613] width 35 height 35
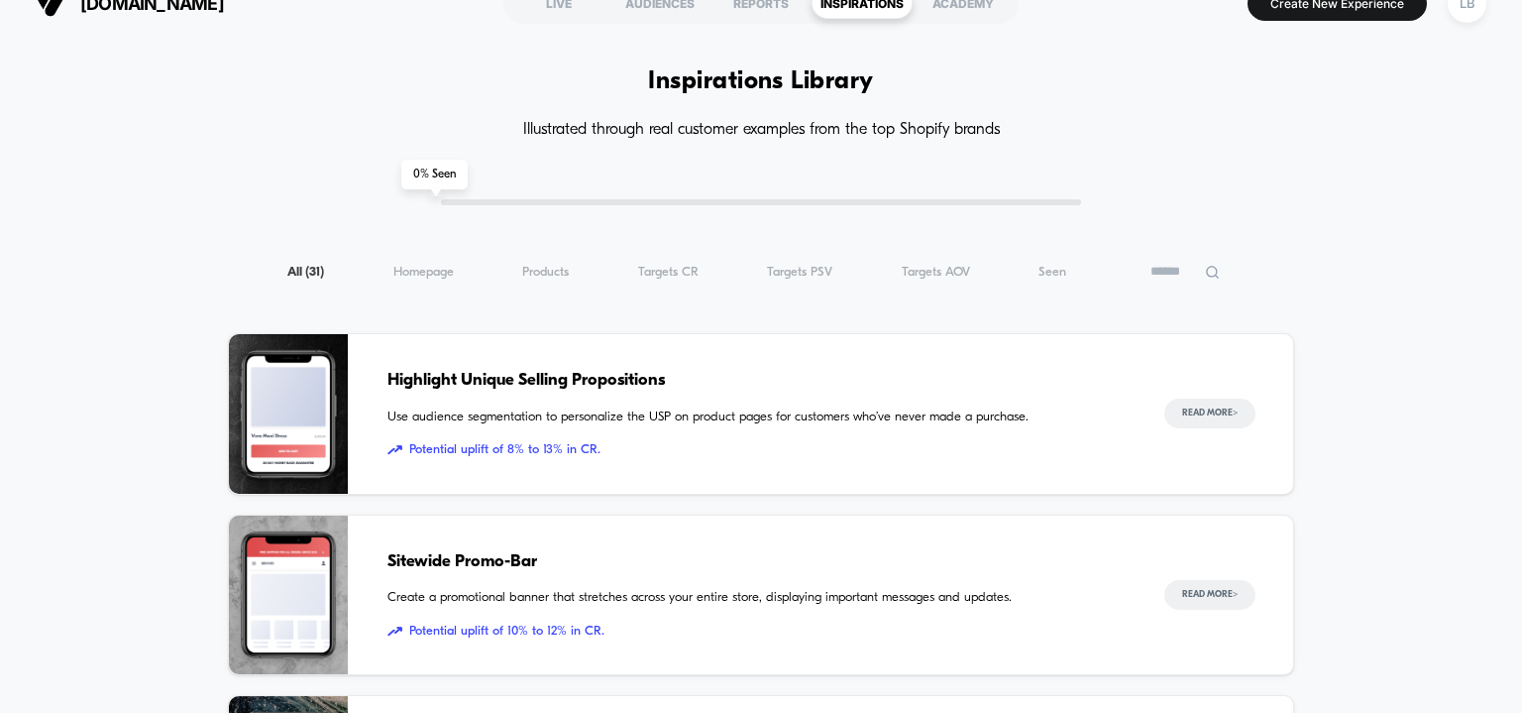
scroll to position [0, 0]
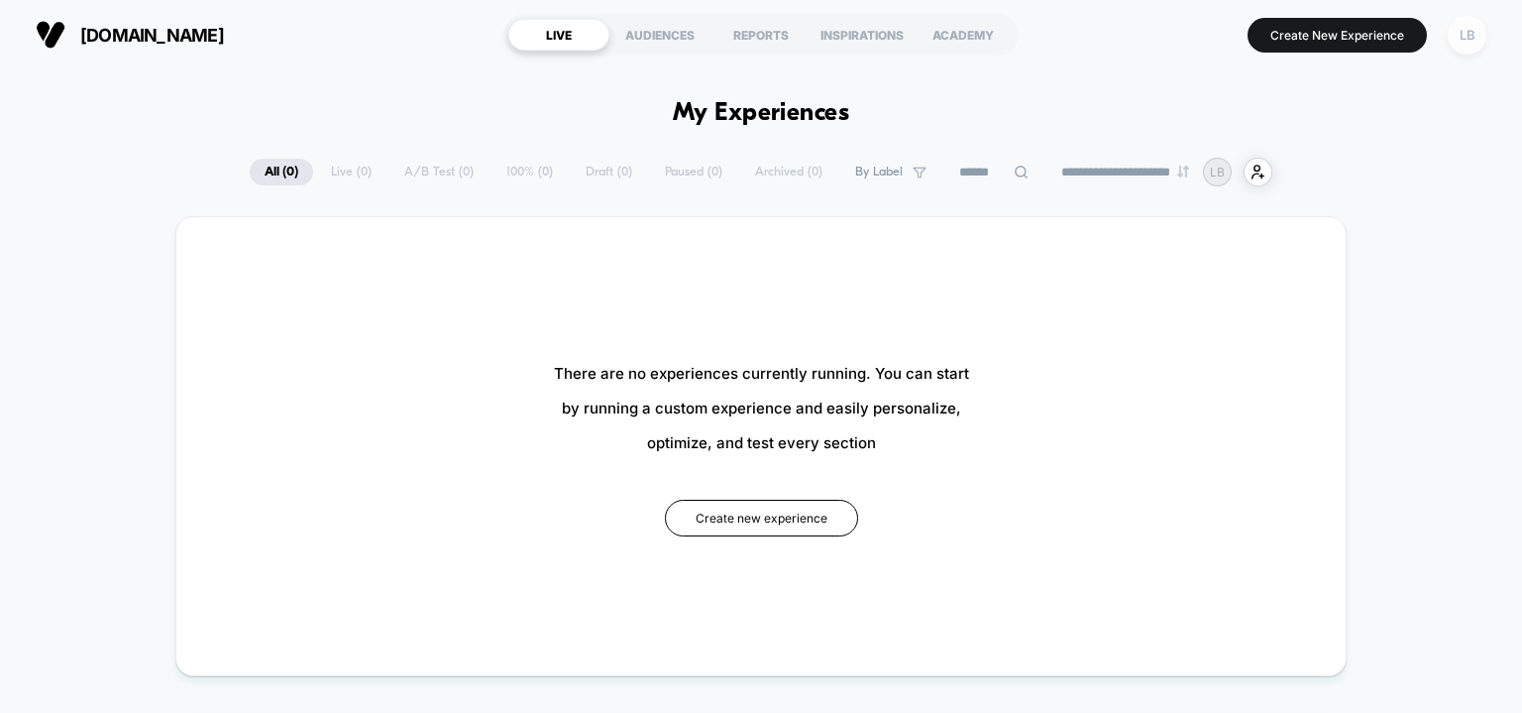
click at [1467, 40] on div "LB" at bounding box center [1467, 35] width 39 height 39
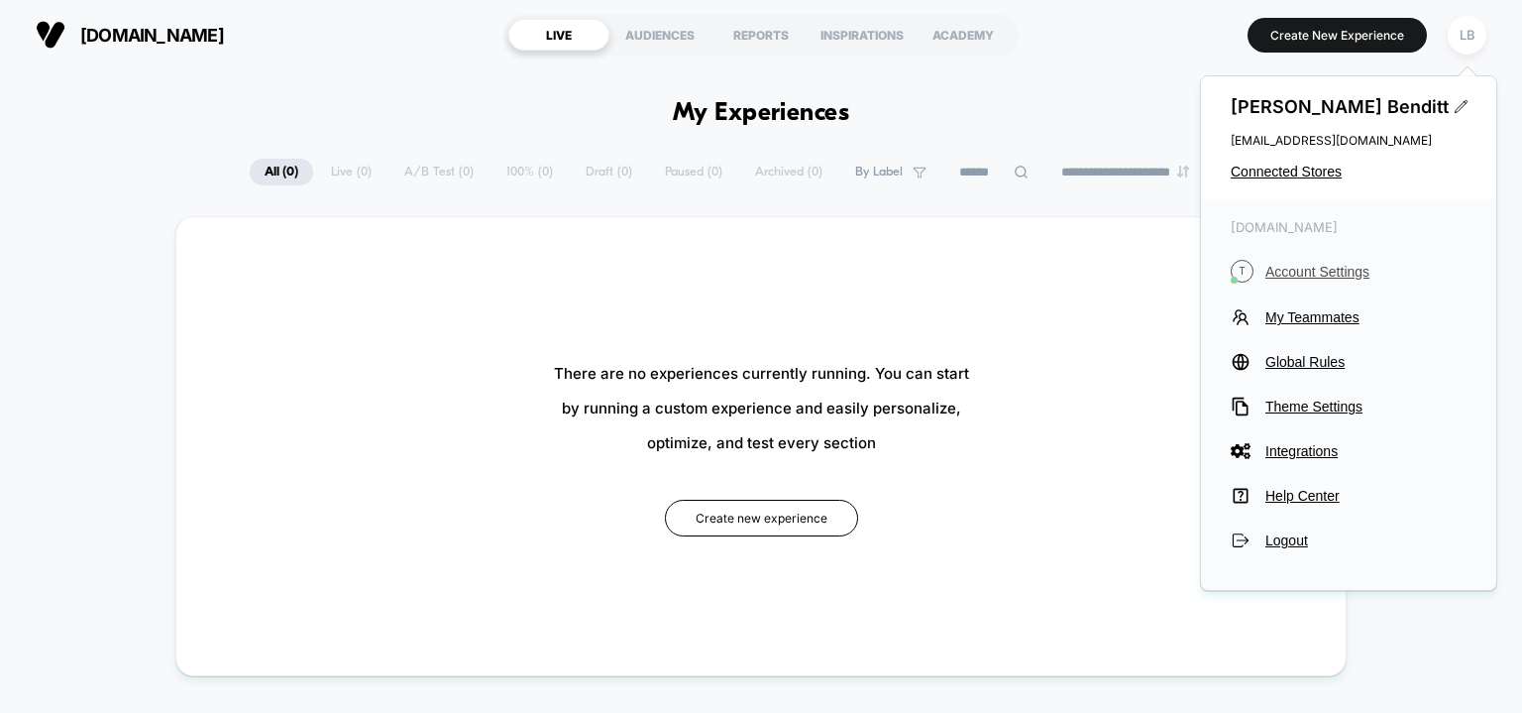
click at [1331, 269] on span "Account Settings" at bounding box center [1365, 272] width 201 height 16
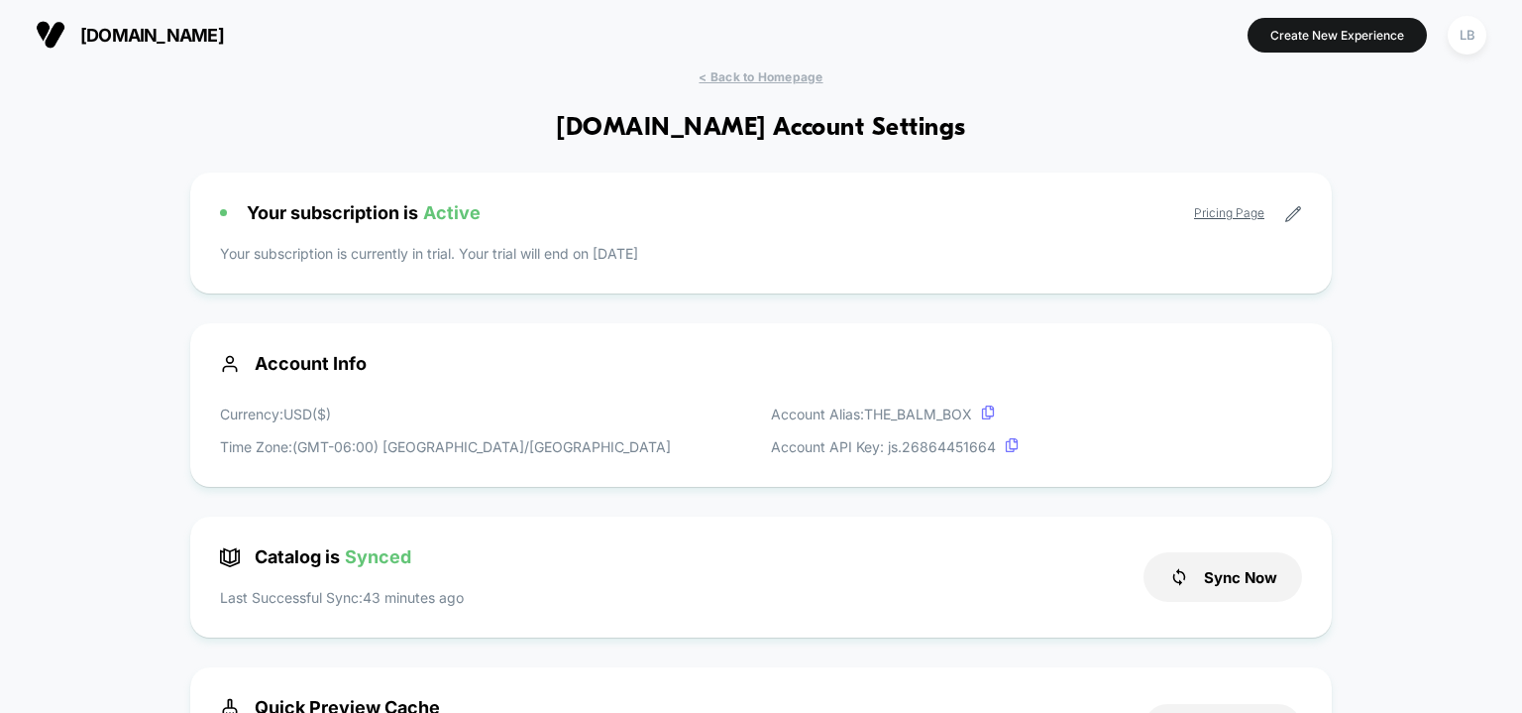
click at [1293, 213] on icon at bounding box center [1293, 214] width 18 height 18
click at [1292, 214] on icon at bounding box center [1293, 214] width 18 height 18
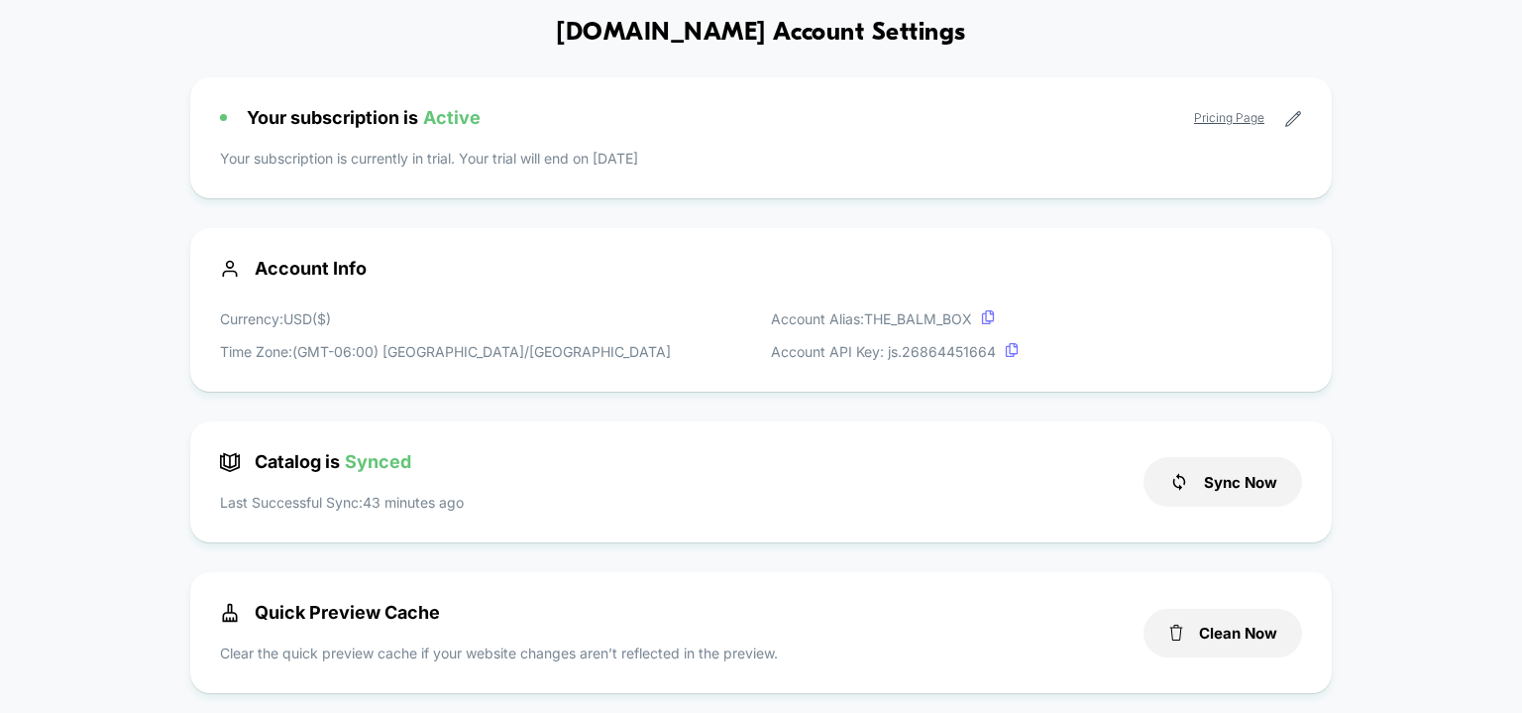
scroll to position [97, 0]
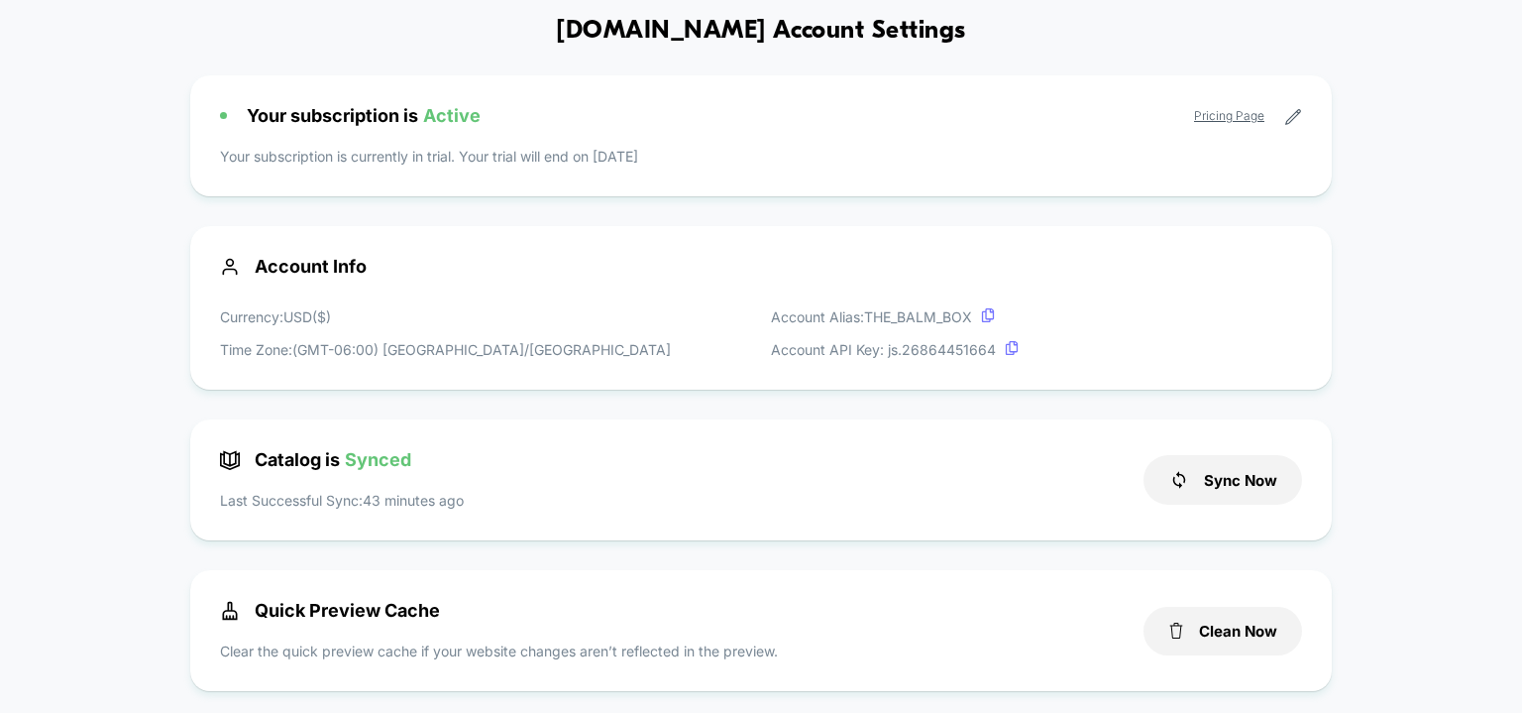
click at [1117, 364] on div "Account Info Currency: USD ( $ ) Time Zone: (GMT-06:00) America/Chicago Account…" at bounding box center [761, 308] width 1142 height 164
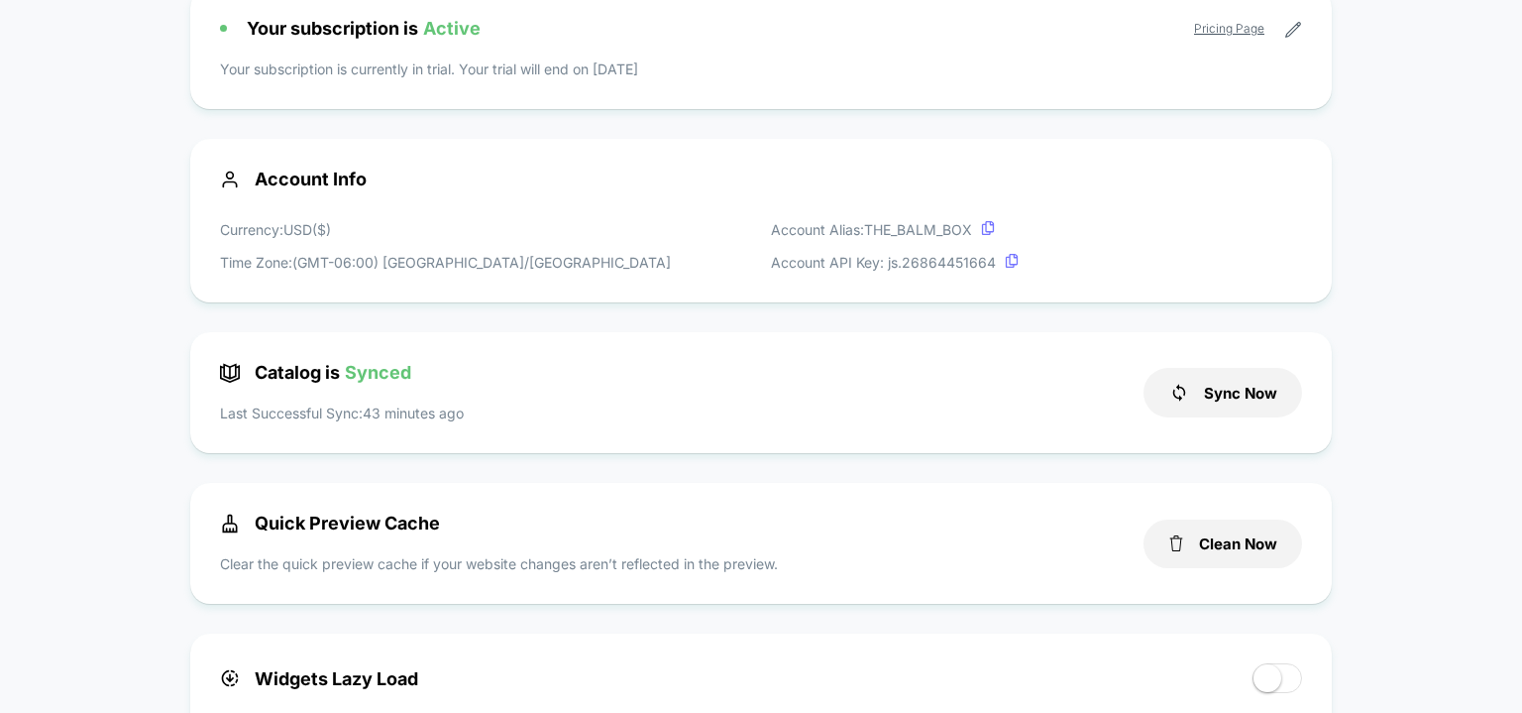
scroll to position [0, 0]
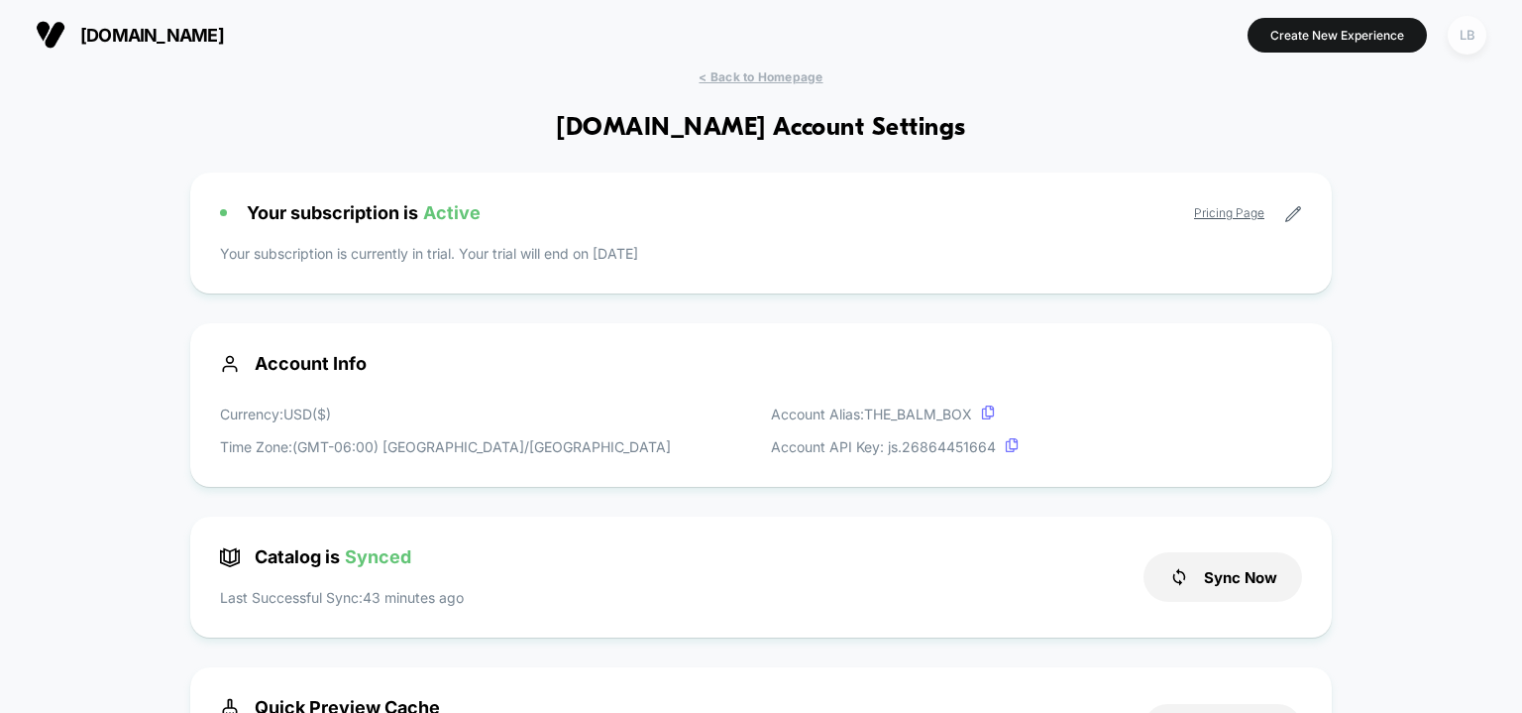
click at [1469, 42] on div "LB" at bounding box center [1467, 35] width 39 height 39
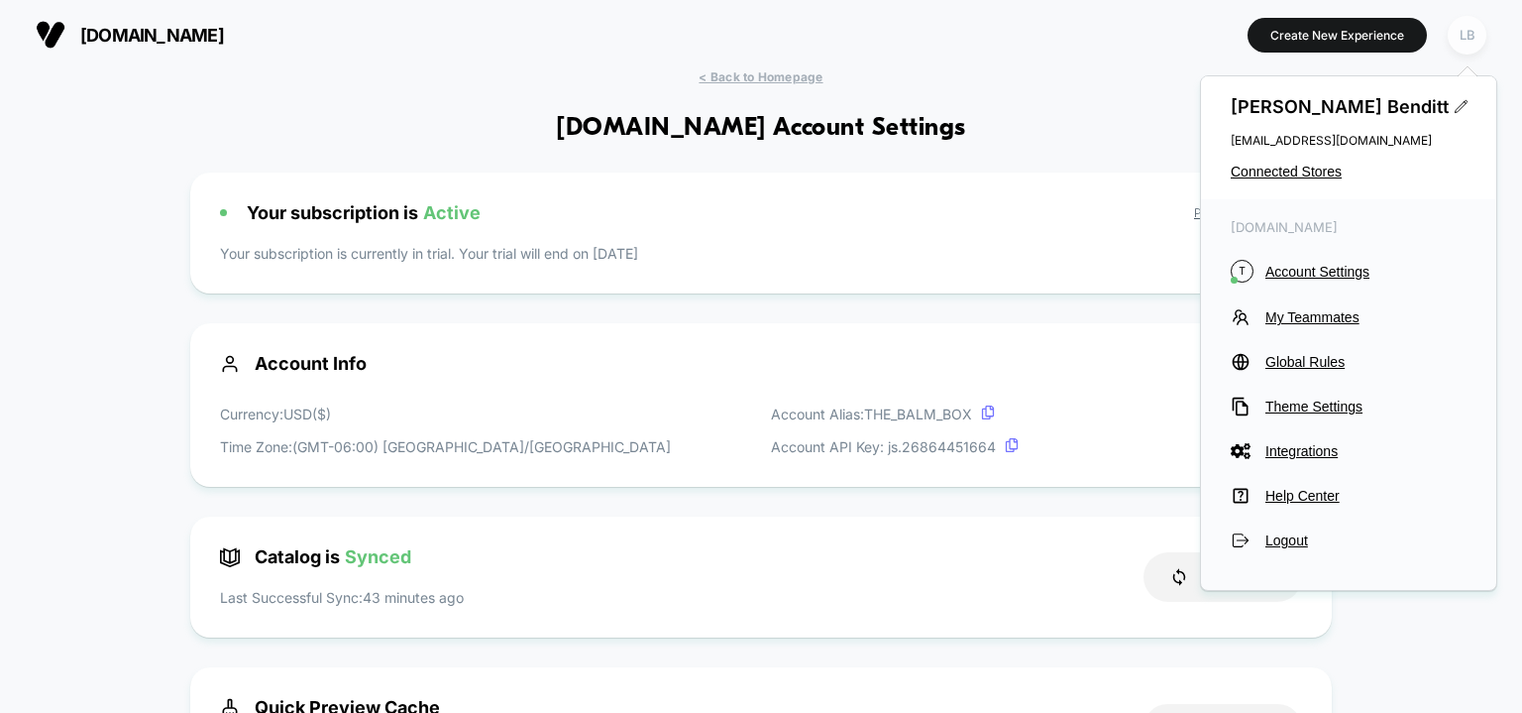
click at [1469, 42] on div "LB" at bounding box center [1467, 35] width 39 height 39
